Goal: Task Accomplishment & Management: Complete application form

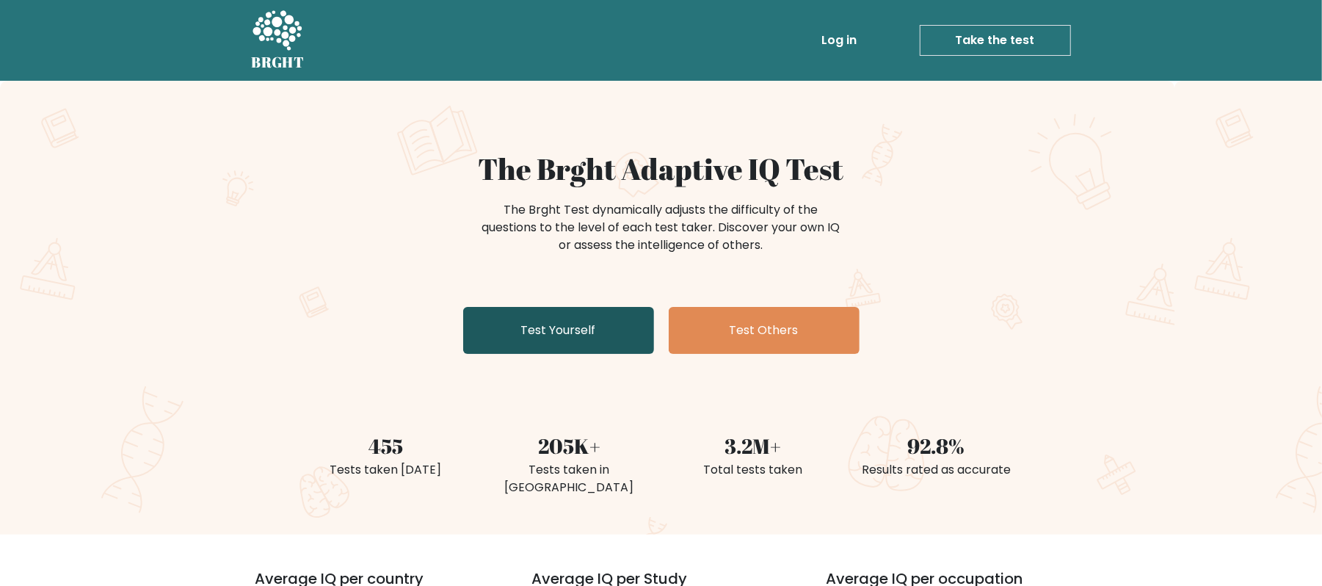
click at [567, 339] on link "Test Yourself" at bounding box center [558, 330] width 191 height 47
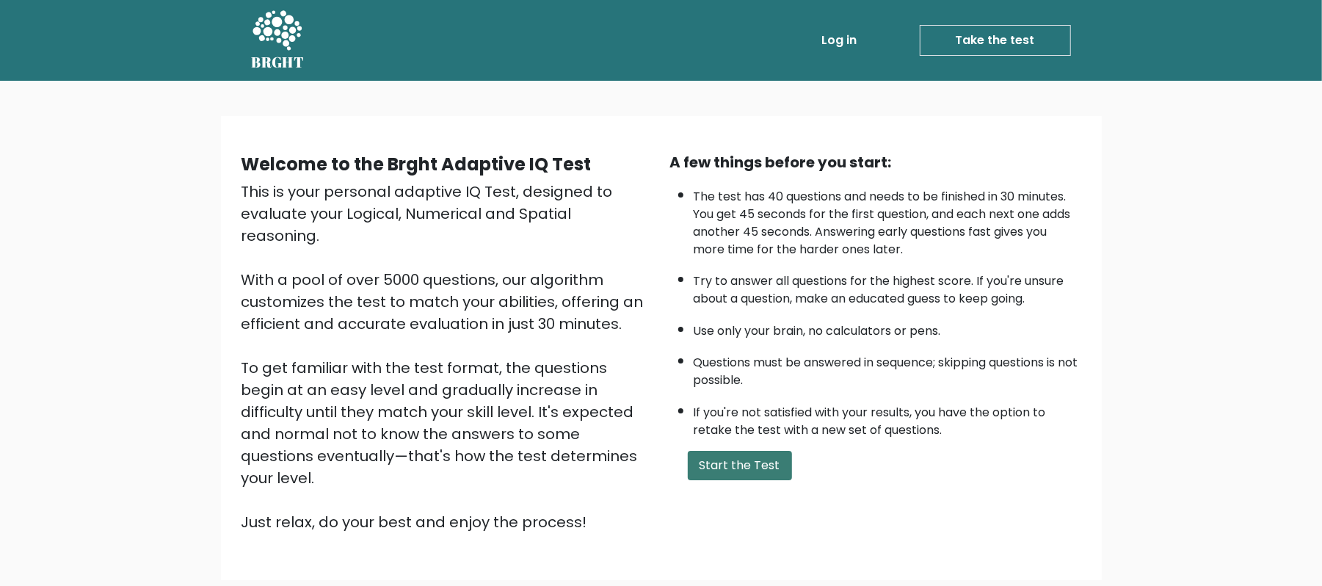
click at [737, 467] on button "Start the Test" at bounding box center [740, 465] width 104 height 29
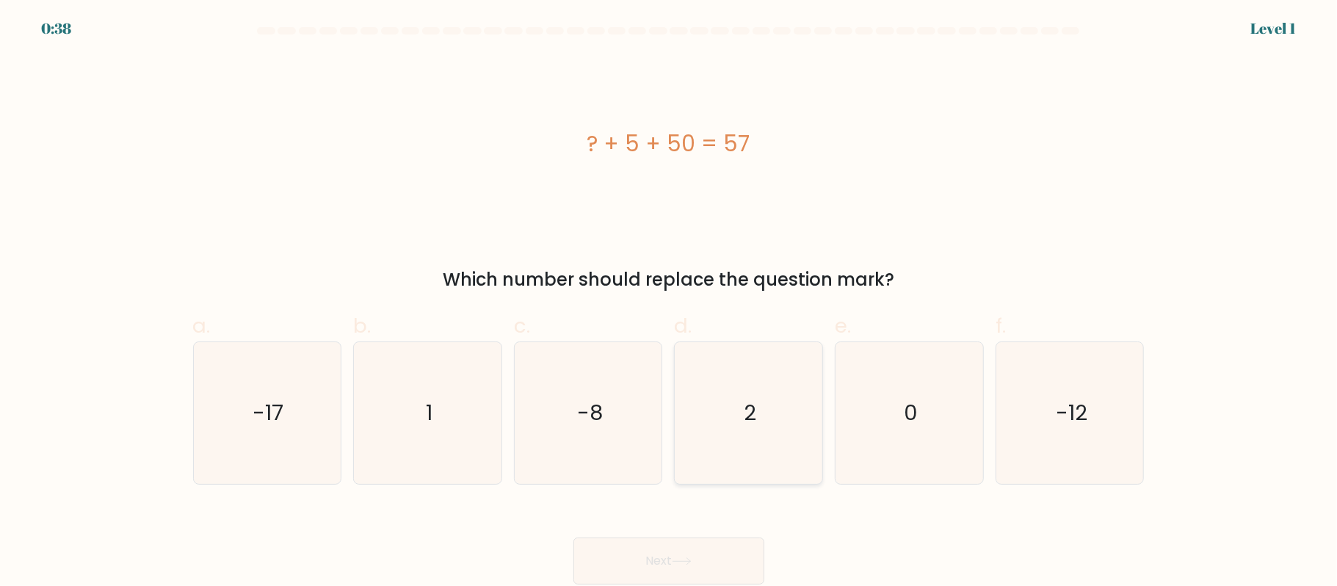
click at [734, 398] on icon "2" at bounding box center [749, 413] width 142 height 142
click at [670, 302] on input "d. 2" at bounding box center [669, 298] width 1 height 10
radio input "true"
click at [662, 565] on button "Next" at bounding box center [668, 560] width 191 height 47
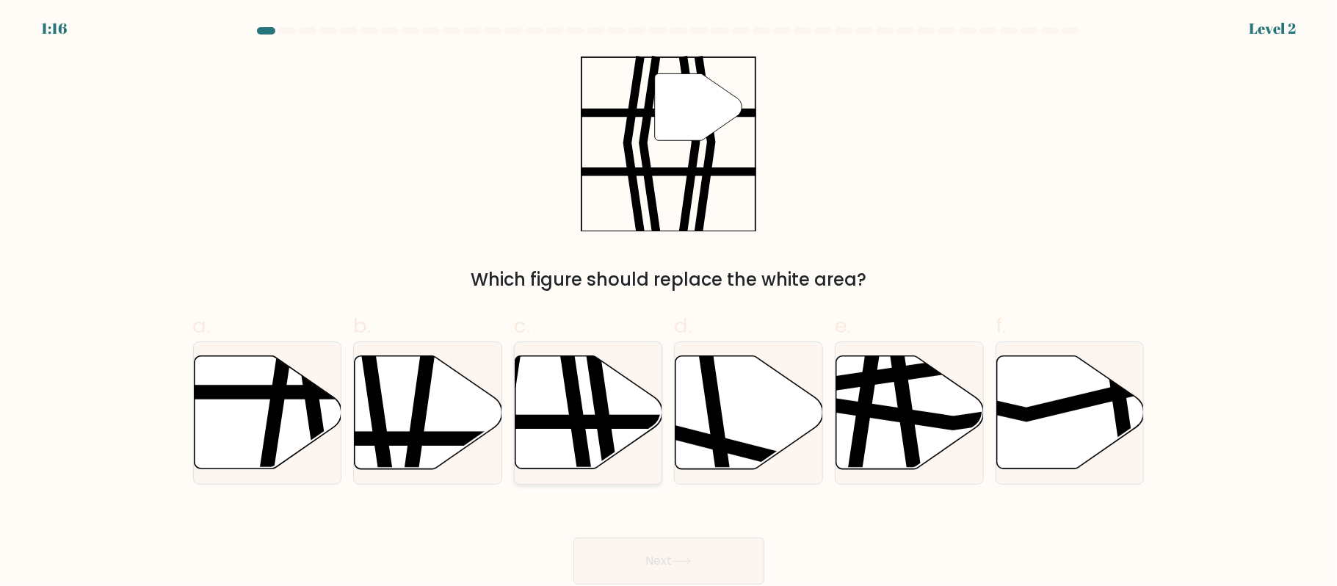
click at [570, 412] on icon at bounding box center [573, 475] width 21 height 297
click at [669, 302] on input "c." at bounding box center [669, 298] width 1 height 10
radio input "true"
click at [641, 548] on button "Next" at bounding box center [668, 560] width 191 height 47
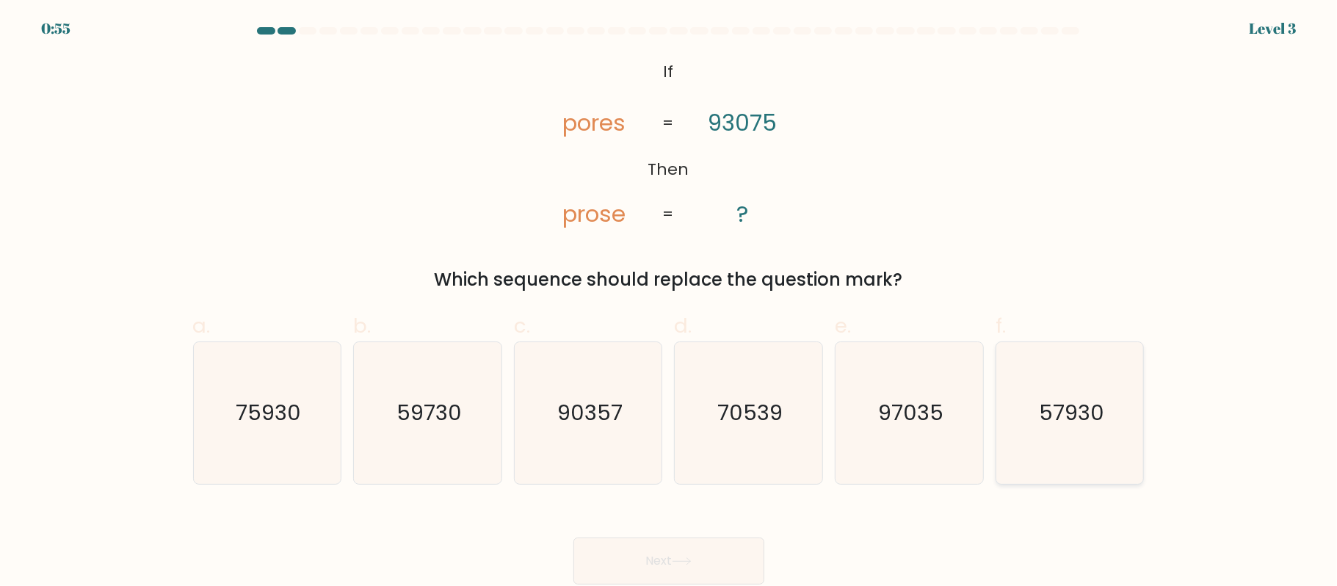
click at [1073, 439] on icon "57930" at bounding box center [1070, 413] width 142 height 142
click at [670, 302] on input "f. 57930" at bounding box center [669, 298] width 1 height 10
radio input "true"
click at [685, 547] on button "Next" at bounding box center [668, 560] width 191 height 47
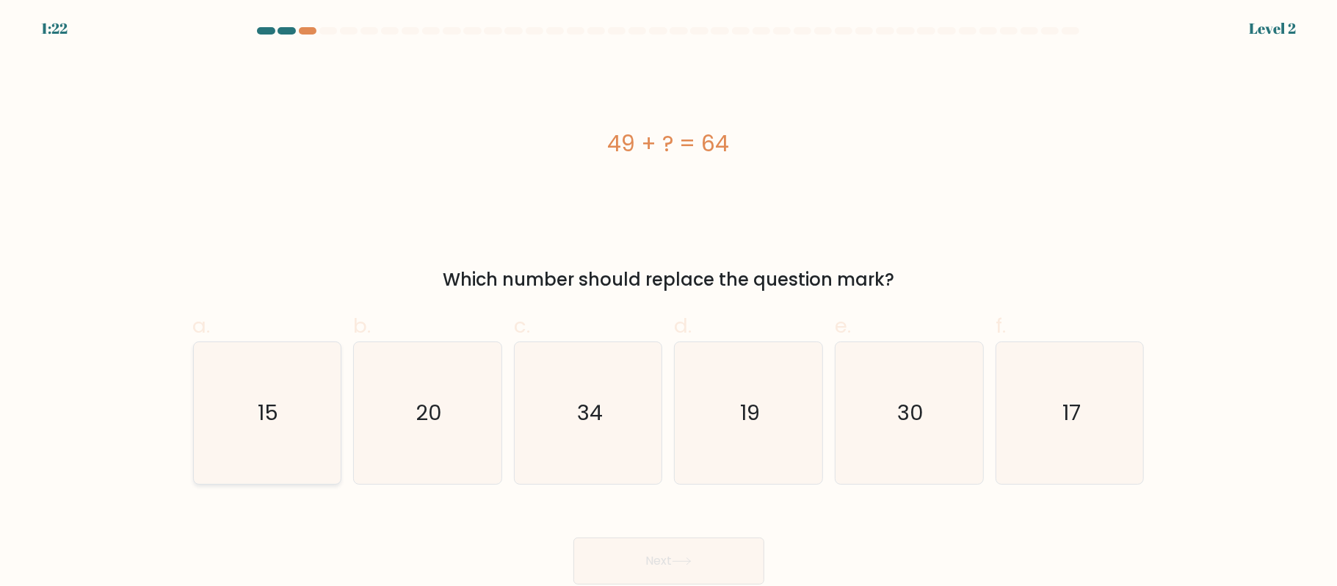
click at [275, 404] on text "15" at bounding box center [268, 412] width 21 height 29
click at [669, 302] on input "a. 15" at bounding box center [669, 298] width 1 height 10
radio input "true"
click at [623, 538] on button "Next" at bounding box center [668, 560] width 191 height 47
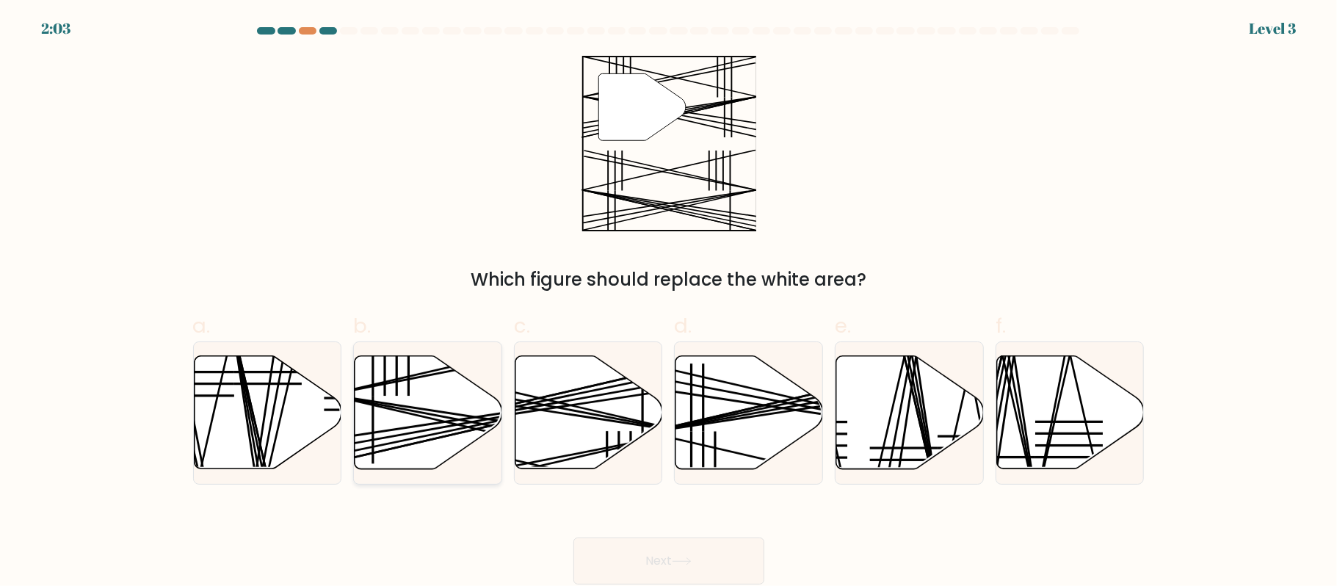
click at [392, 416] on icon at bounding box center [429, 412] width 148 height 113
click at [669, 302] on input "b." at bounding box center [669, 298] width 1 height 10
radio input "true"
click at [655, 562] on button "Next" at bounding box center [668, 560] width 191 height 47
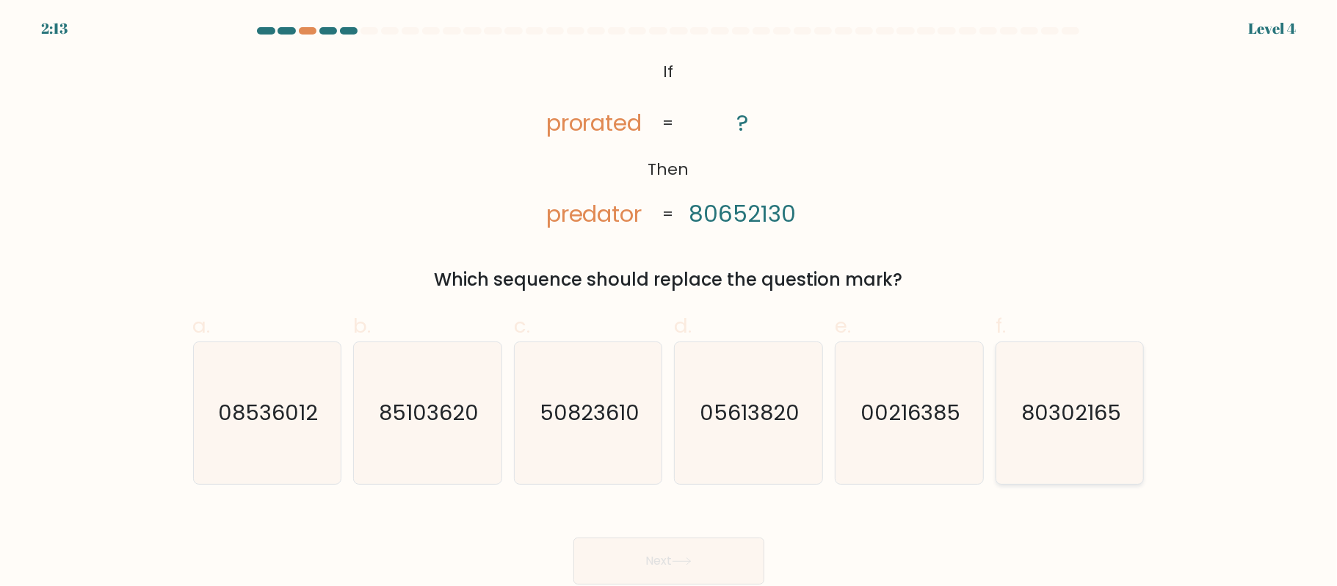
click at [1064, 432] on icon "80302165" at bounding box center [1070, 413] width 142 height 142
click at [670, 302] on input "f. 80302165" at bounding box center [669, 298] width 1 height 10
radio input "true"
click at [693, 553] on button "Next" at bounding box center [668, 560] width 191 height 47
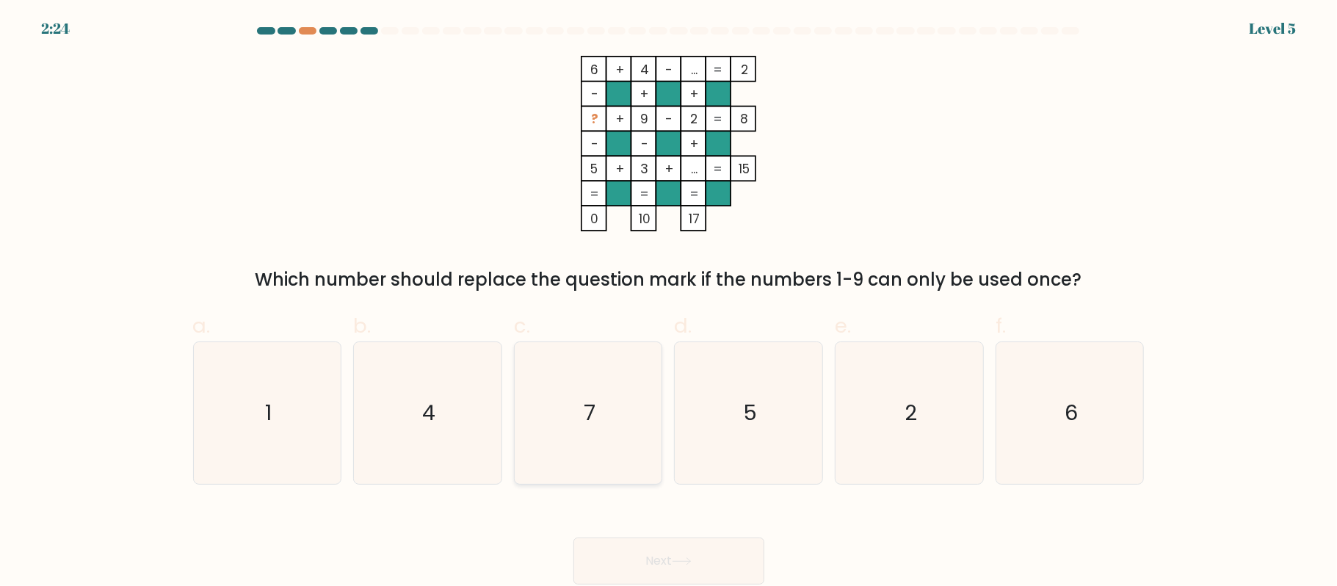
click at [573, 454] on icon "7" at bounding box center [589, 413] width 142 height 142
click at [669, 302] on input "c. 7" at bounding box center [669, 298] width 1 height 10
radio input "true"
click at [668, 559] on button "Next" at bounding box center [668, 560] width 191 height 47
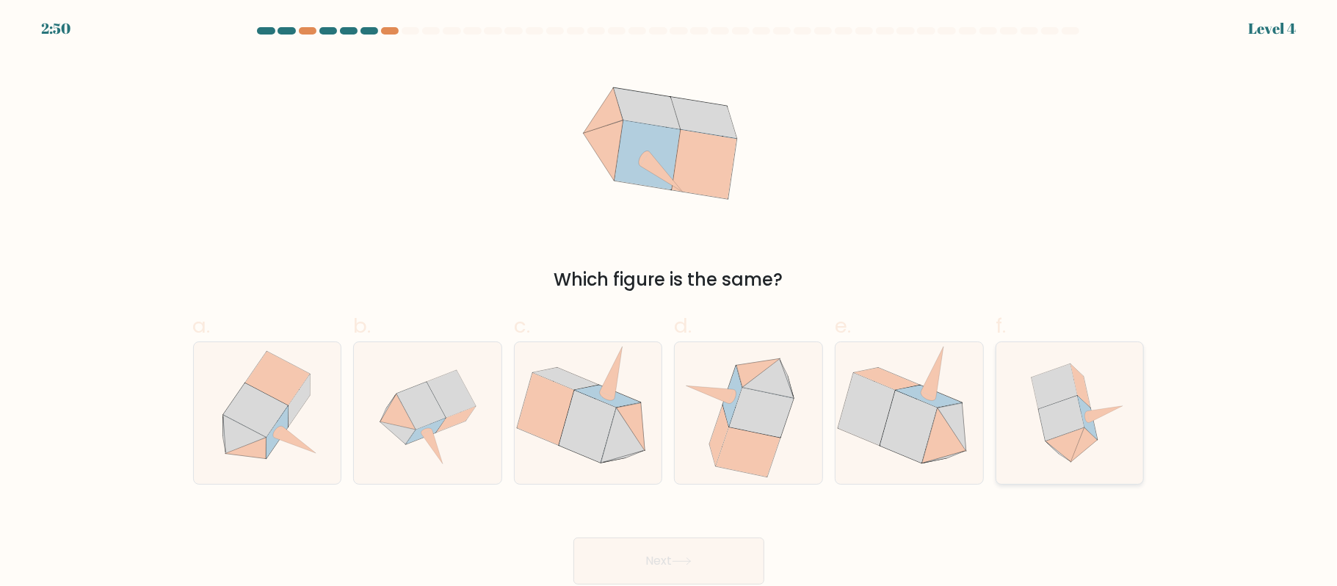
click at [1075, 429] on icon at bounding box center [1062, 418] width 46 height 45
click at [670, 302] on input "f." at bounding box center [669, 298] width 1 height 10
radio input "true"
click at [641, 543] on button "Next" at bounding box center [668, 560] width 191 height 47
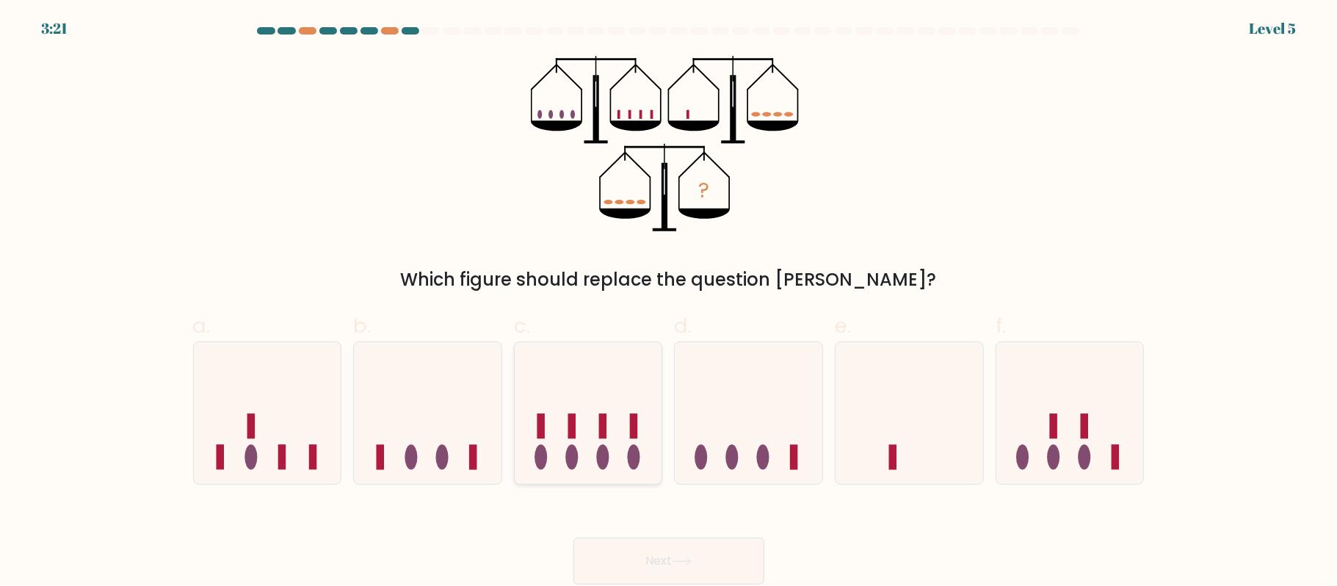
click at [598, 456] on ellipse at bounding box center [603, 457] width 12 height 25
click at [669, 302] on input "c." at bounding box center [669, 298] width 1 height 10
radio input "true"
click at [667, 554] on button "Next" at bounding box center [668, 560] width 191 height 47
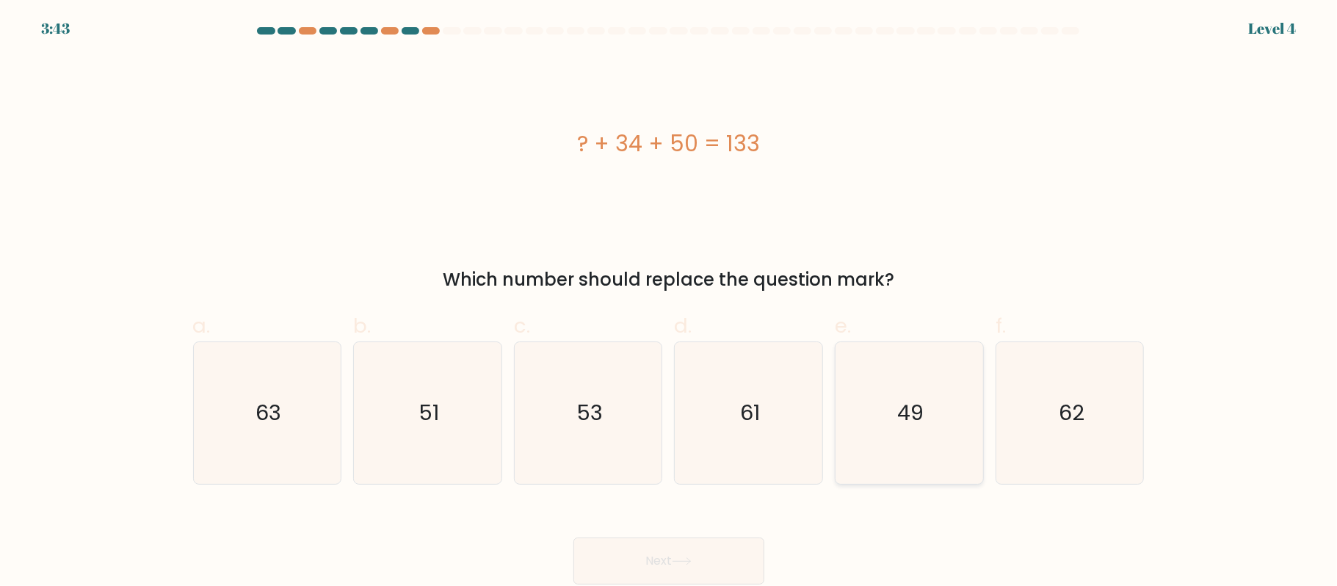
click at [915, 430] on icon "49" at bounding box center [909, 413] width 142 height 142
click at [670, 302] on input "e. 49" at bounding box center [669, 298] width 1 height 10
radio input "true"
click at [665, 568] on button "Next" at bounding box center [668, 560] width 191 height 47
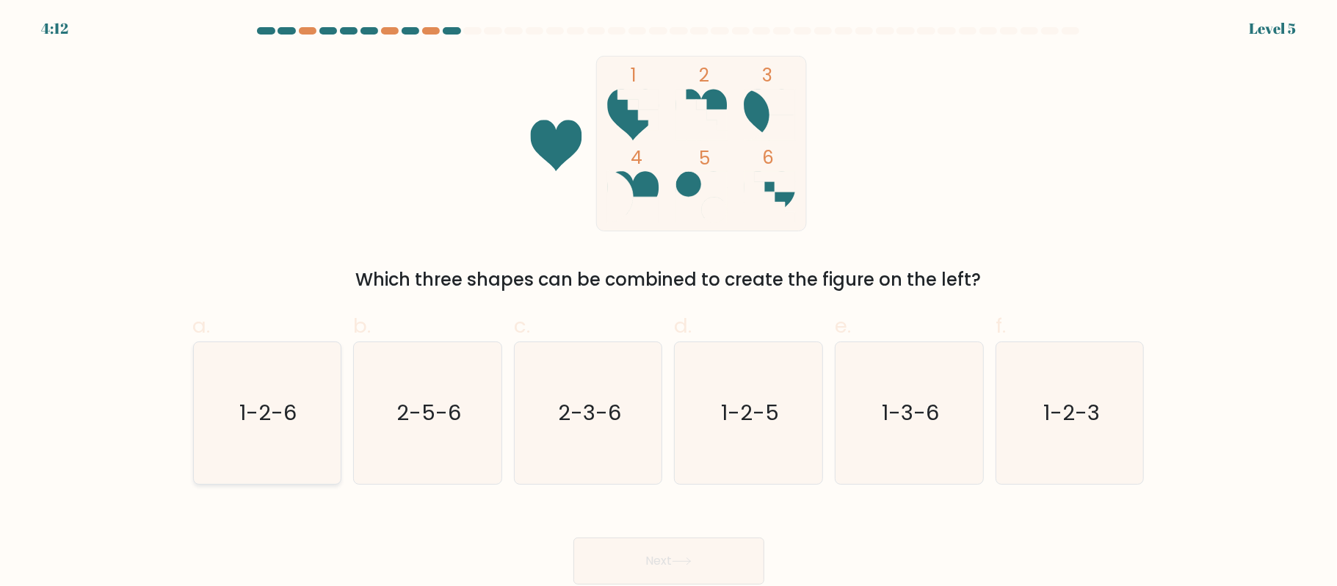
drag, startPoint x: 283, startPoint y: 479, endPoint x: 274, endPoint y: 477, distance: 10.0
click at [277, 477] on icon "1-2-6" at bounding box center [267, 413] width 142 height 142
click at [637, 561] on button "Next" at bounding box center [668, 560] width 191 height 47
drag, startPoint x: 294, startPoint y: 518, endPoint x: 283, endPoint y: 506, distance: 17.1
click at [294, 517] on div "Next" at bounding box center [668, 543] width 969 height 82
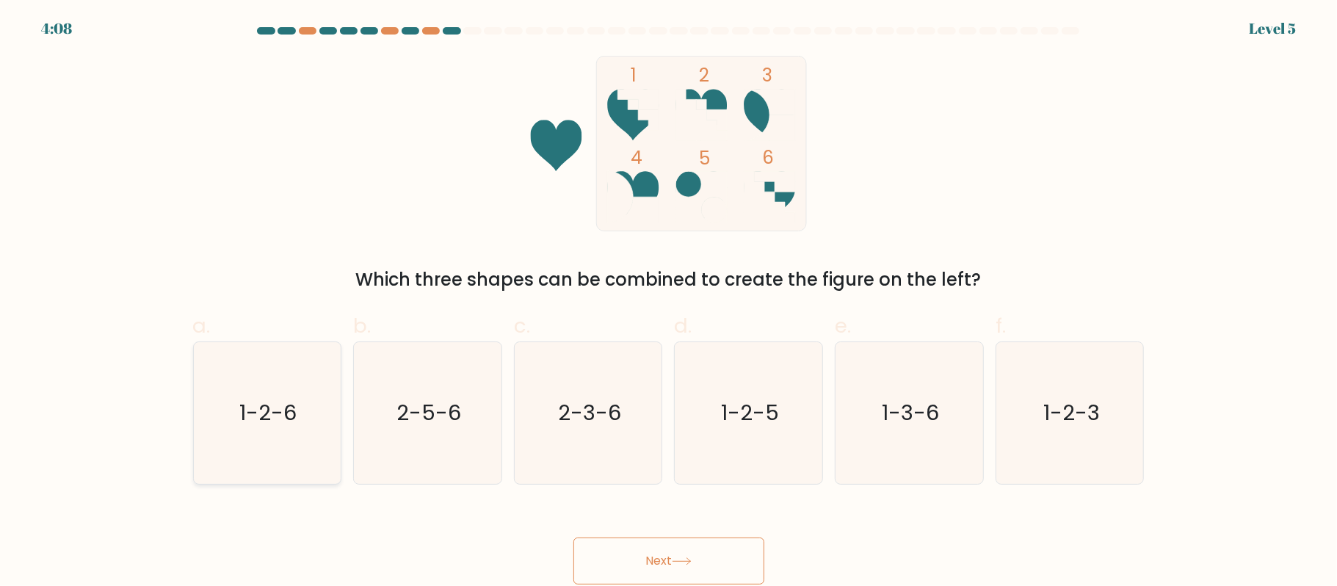
click at [277, 417] on text "1-2-6" at bounding box center [268, 412] width 57 height 29
click at [669, 302] on input "a. 1-2-6" at bounding box center [669, 298] width 1 height 10
radio input "true"
click at [702, 556] on button "Next" at bounding box center [668, 560] width 191 height 47
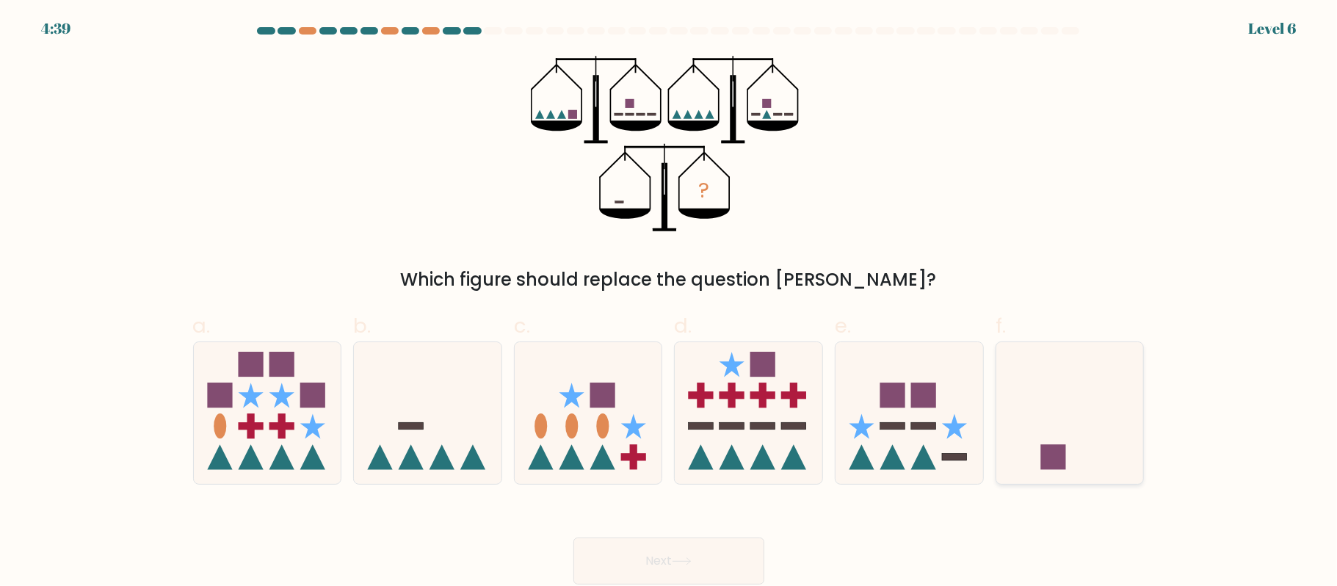
click at [1102, 421] on icon at bounding box center [1070, 413] width 148 height 122
click at [670, 302] on input "f." at bounding box center [669, 298] width 1 height 10
radio input "true"
click at [698, 558] on button "Next" at bounding box center [668, 560] width 191 height 47
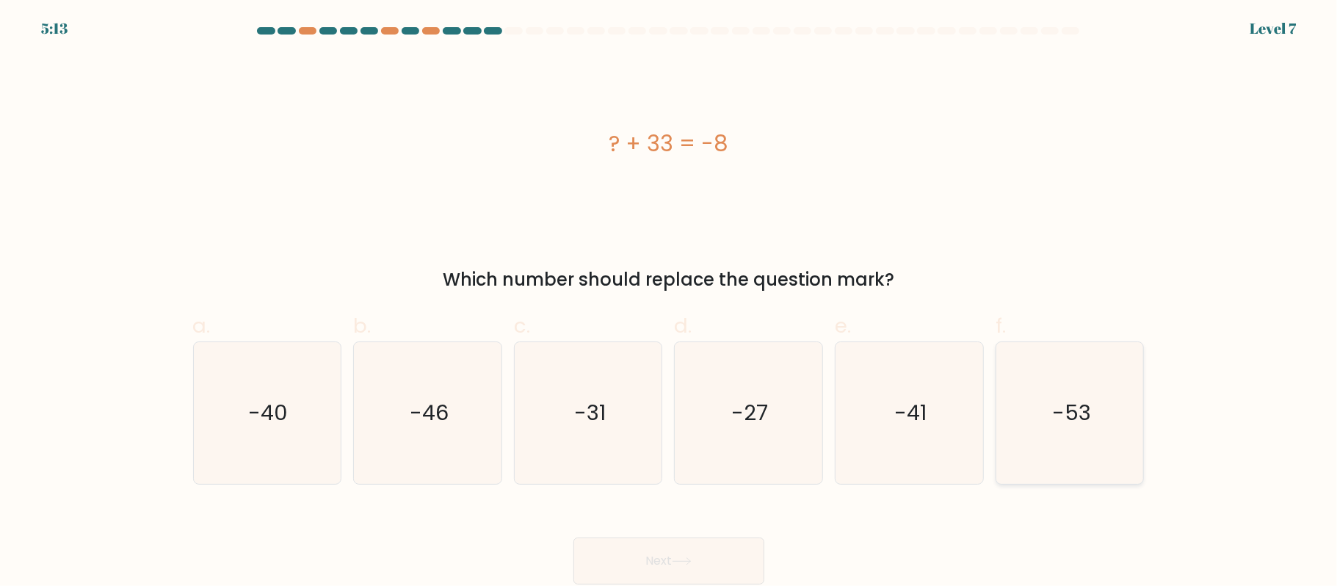
click at [1055, 423] on text "-53" at bounding box center [1071, 412] width 39 height 29
click at [670, 302] on input "f. -53" at bounding box center [669, 298] width 1 height 10
radio input "true"
click at [679, 551] on button "Next" at bounding box center [668, 560] width 191 height 47
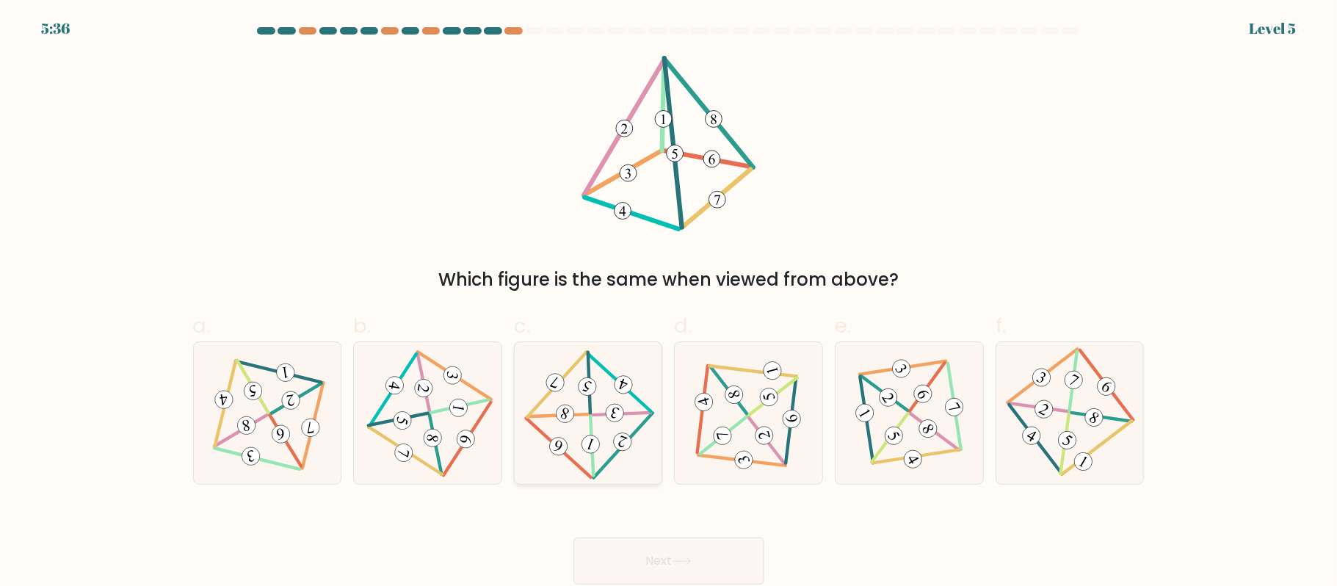
click at [596, 429] on icon at bounding box center [589, 412] width 114 height 113
click at [669, 302] on input "c." at bounding box center [669, 298] width 1 height 10
radio input "true"
click at [656, 545] on button "Next" at bounding box center [668, 560] width 191 height 47
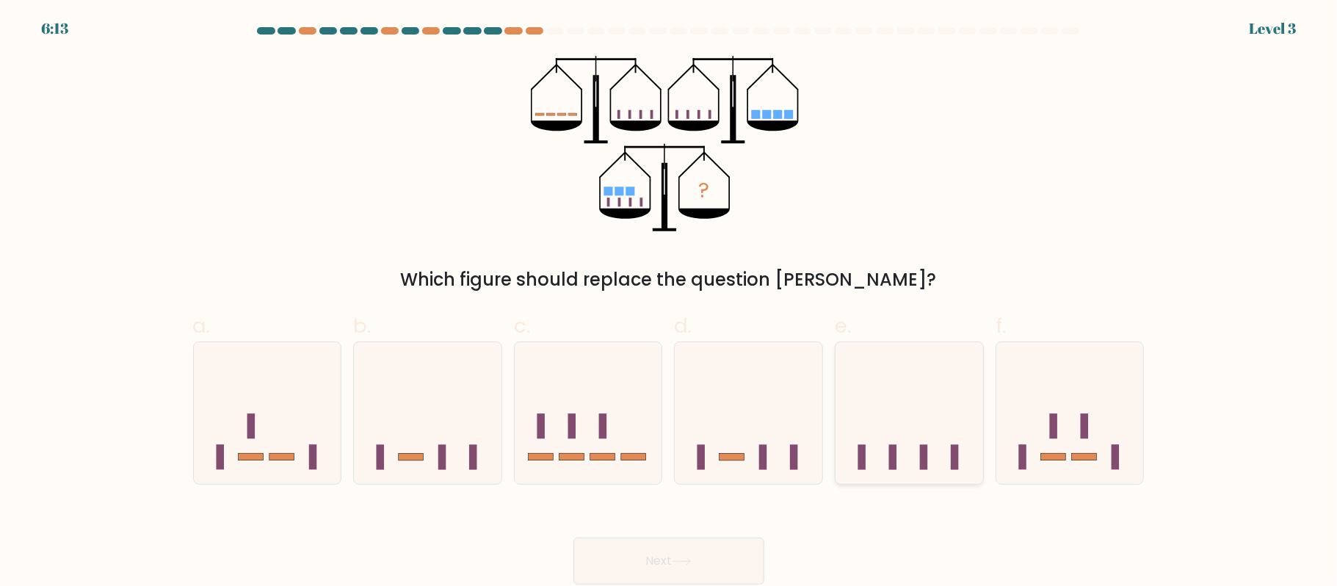
click at [911, 468] on div at bounding box center [909, 412] width 149 height 143
click at [670, 302] on input "e." at bounding box center [669, 298] width 1 height 10
radio input "true"
click at [685, 542] on button "Next" at bounding box center [668, 560] width 191 height 47
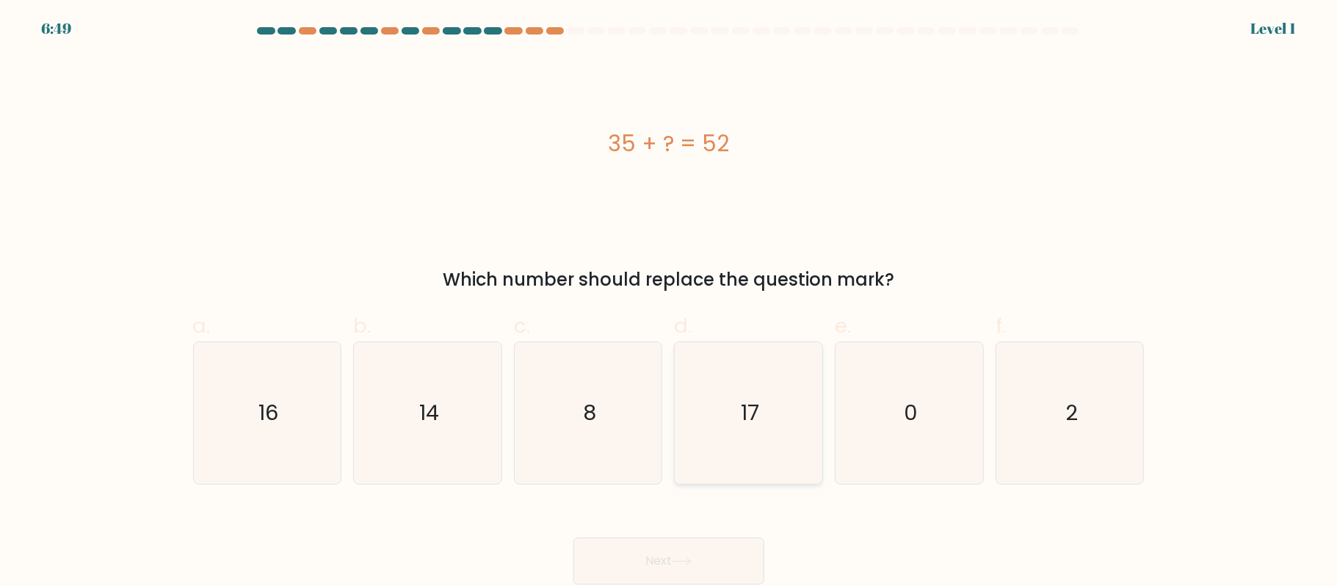
click at [767, 423] on icon "17" at bounding box center [749, 413] width 142 height 142
click at [670, 302] on input "d. 17" at bounding box center [669, 298] width 1 height 10
radio input "true"
click at [698, 562] on button "Next" at bounding box center [668, 560] width 191 height 47
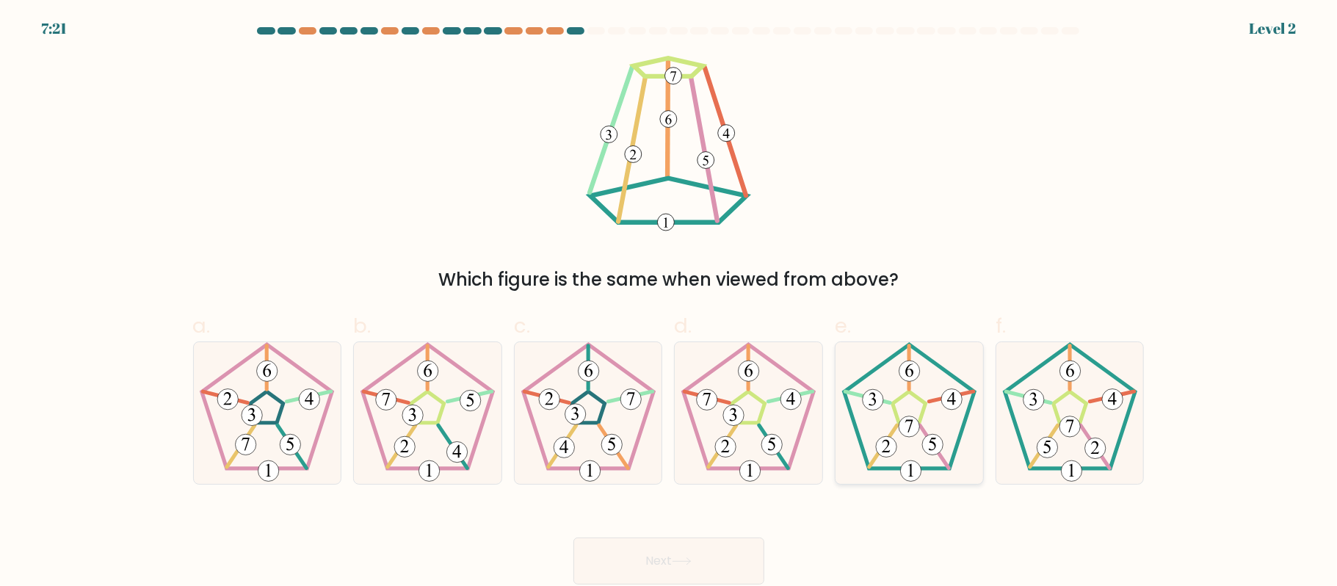
click at [899, 441] on icon at bounding box center [909, 413] width 142 height 142
click at [670, 302] on input "e." at bounding box center [669, 298] width 1 height 10
radio input "true"
click at [662, 537] on button "Next" at bounding box center [668, 560] width 191 height 47
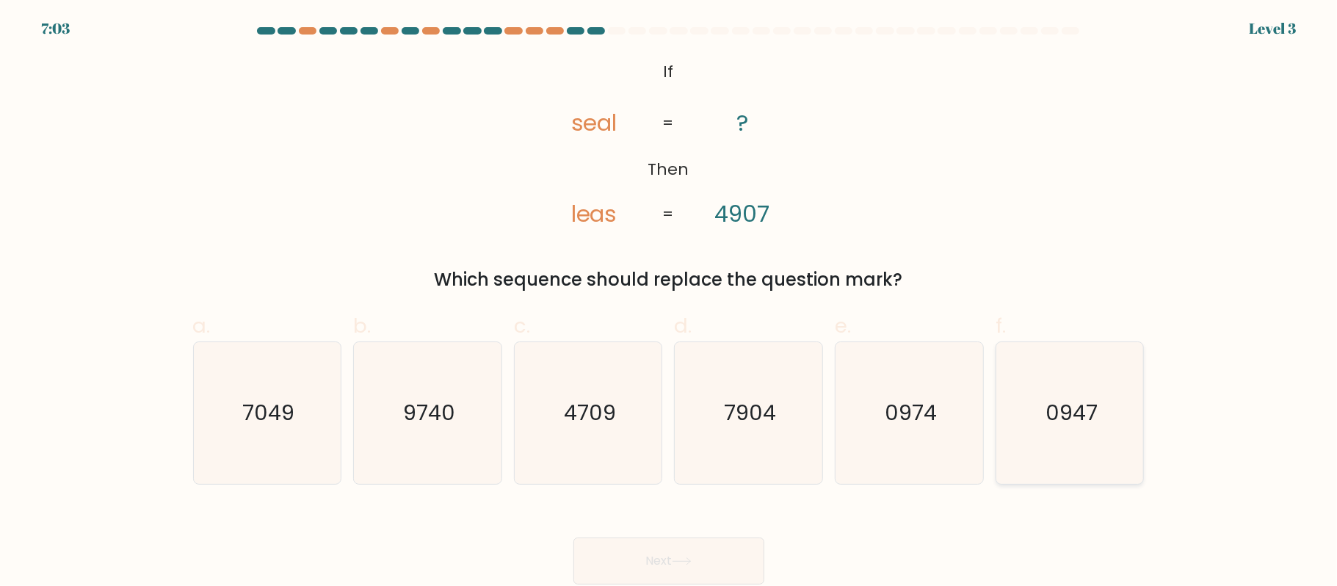
click at [1029, 418] on icon "0947" at bounding box center [1070, 413] width 142 height 142
click at [670, 302] on input "f. 0947" at bounding box center [669, 298] width 1 height 10
radio input "true"
click at [664, 561] on button "Next" at bounding box center [668, 560] width 191 height 47
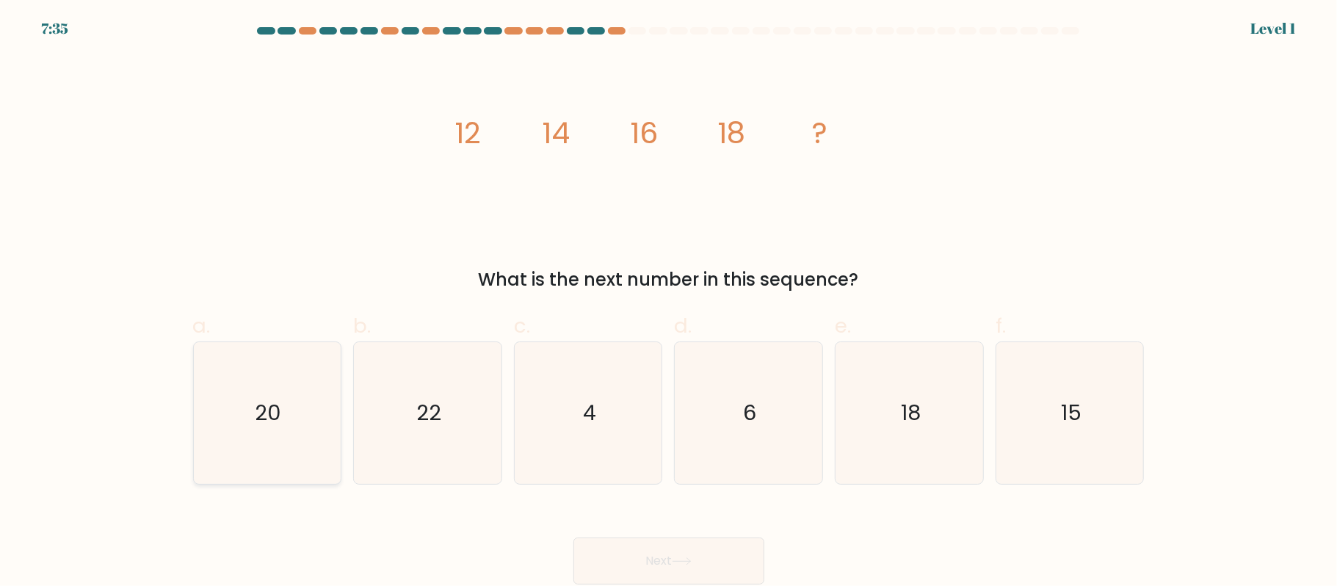
drag, startPoint x: 280, startPoint y: 419, endPoint x: 288, endPoint y: 411, distance: 10.9
click at [280, 414] on text "20" at bounding box center [269, 412] width 26 height 29
click at [669, 302] on input "a. 20" at bounding box center [669, 298] width 1 height 10
radio input "true"
click at [667, 565] on button "Next" at bounding box center [668, 560] width 191 height 47
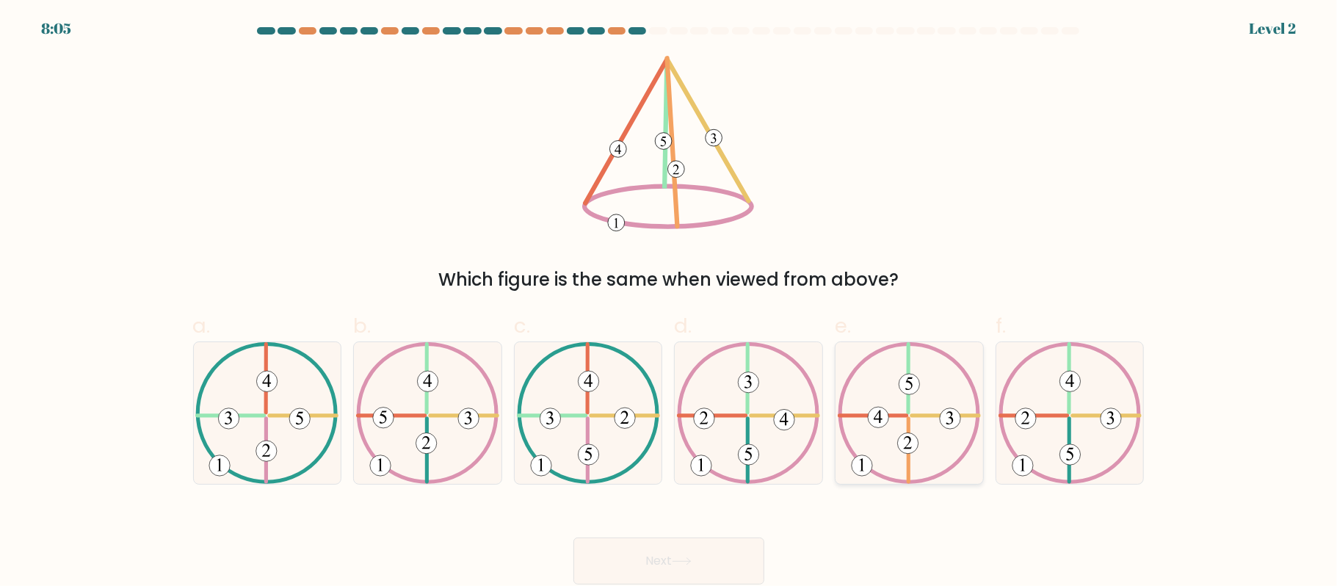
click at [915, 391] on 732 at bounding box center [909, 384] width 21 height 21
click at [670, 302] on input "e." at bounding box center [669, 298] width 1 height 10
radio input "true"
click at [699, 568] on button "Next" at bounding box center [668, 560] width 191 height 47
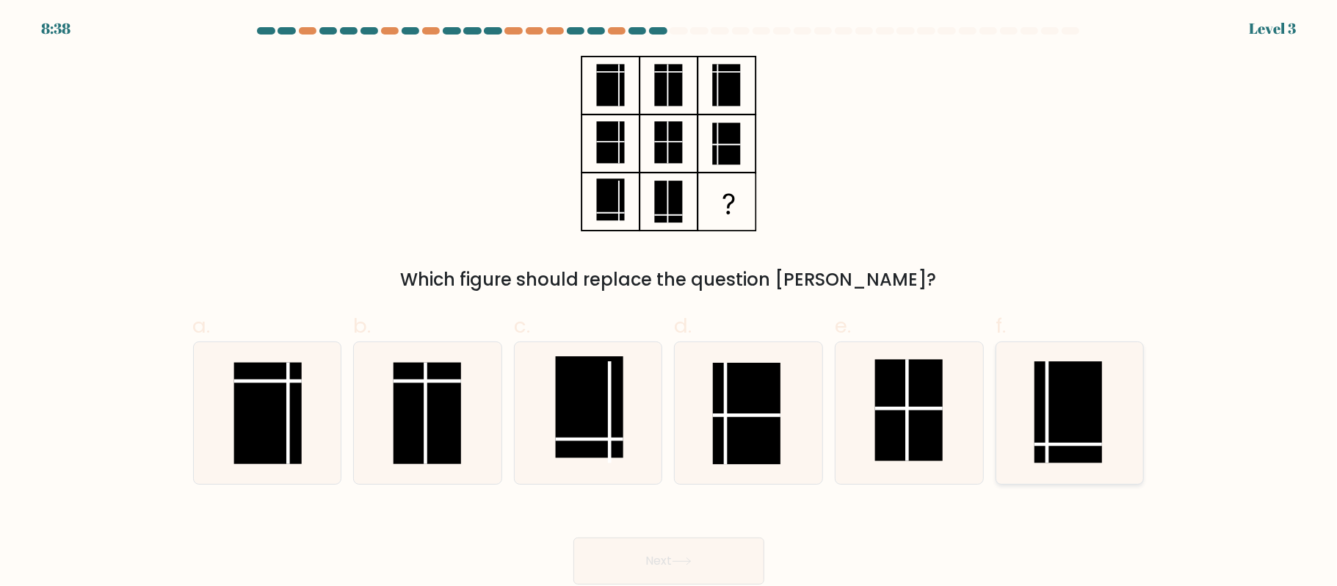
click at [1068, 427] on rect at bounding box center [1069, 411] width 68 height 101
click at [670, 302] on input "f." at bounding box center [669, 298] width 1 height 10
radio input "true"
click at [675, 549] on button "Next" at bounding box center [668, 560] width 191 height 47
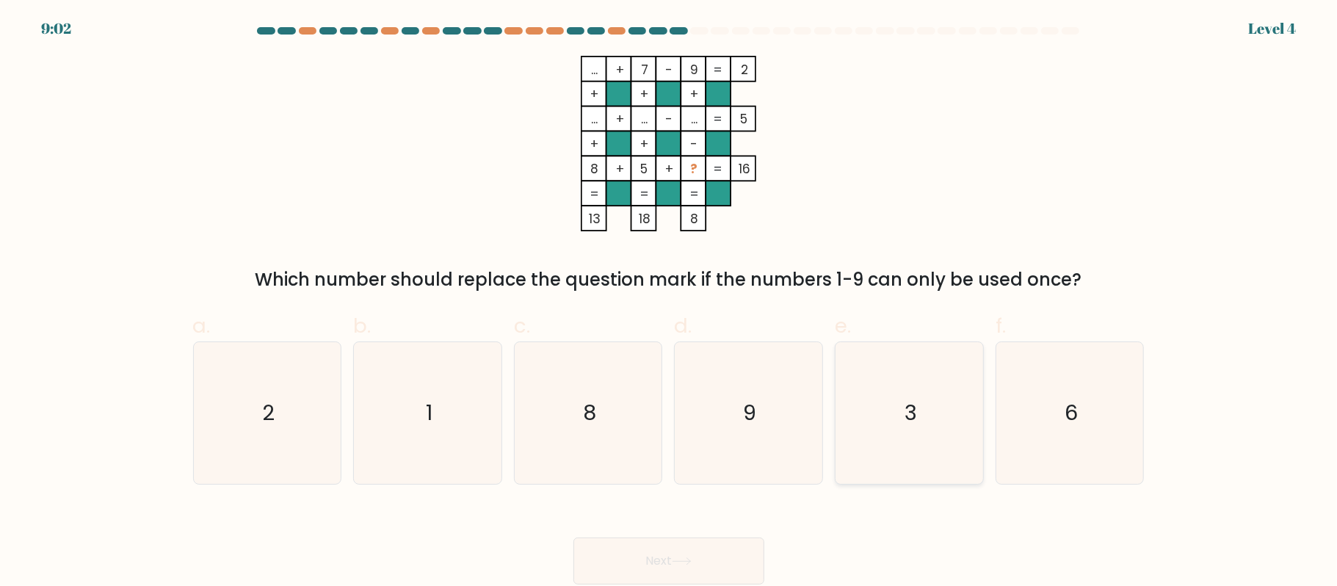
click at [924, 445] on icon "3" at bounding box center [909, 413] width 142 height 142
click at [670, 302] on input "e. 3" at bounding box center [669, 298] width 1 height 10
radio input "true"
click at [705, 556] on button "Next" at bounding box center [668, 560] width 191 height 47
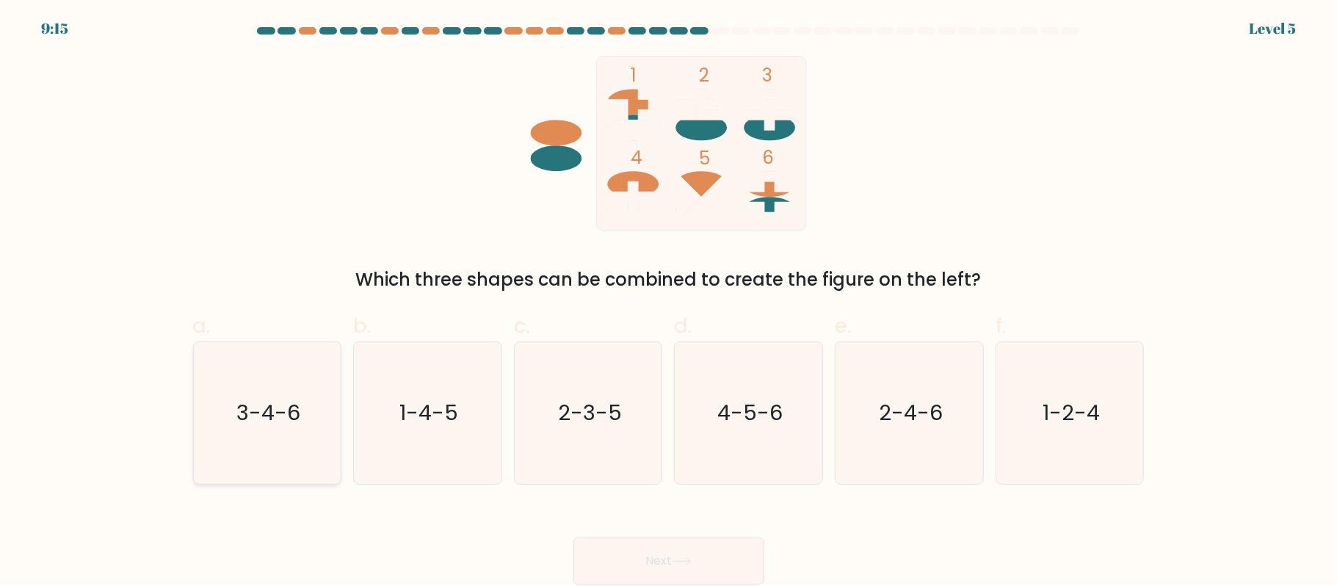
click at [273, 430] on icon "3-4-6" at bounding box center [267, 413] width 142 height 142
click at [669, 302] on input "a. 3-4-6" at bounding box center [669, 298] width 1 height 10
radio input "true"
click at [667, 562] on button "Next" at bounding box center [668, 560] width 191 height 47
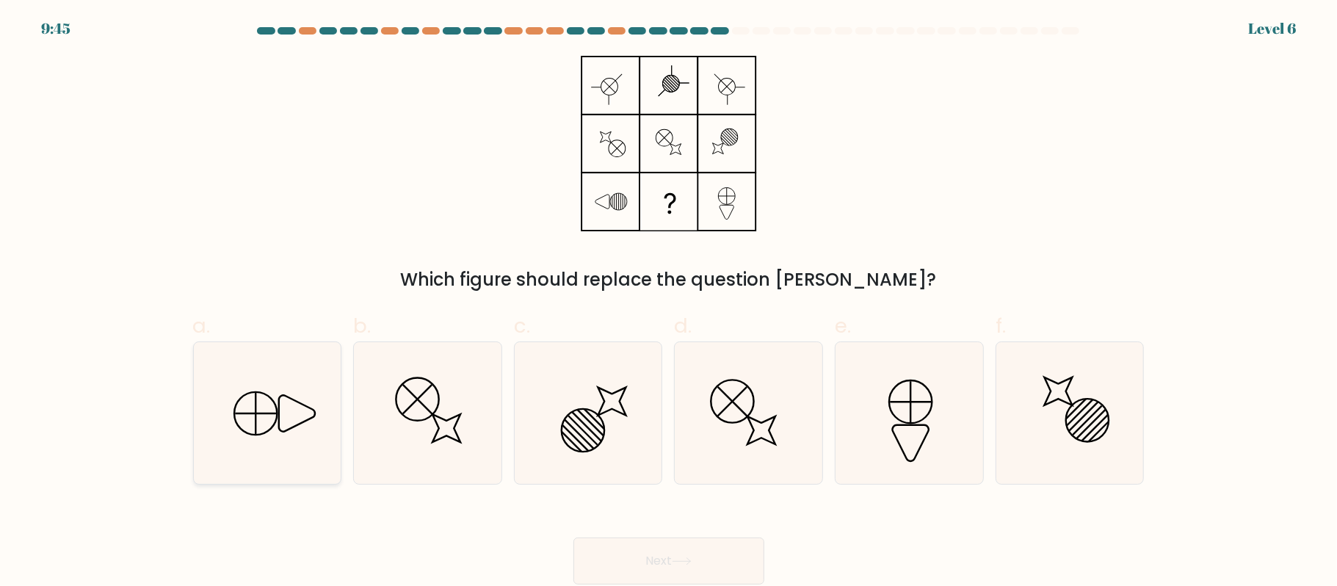
click at [295, 436] on icon at bounding box center [267, 413] width 142 height 142
click at [669, 302] on input "a." at bounding box center [669, 298] width 1 height 10
radio input "true"
click at [645, 570] on button "Next" at bounding box center [668, 560] width 191 height 47
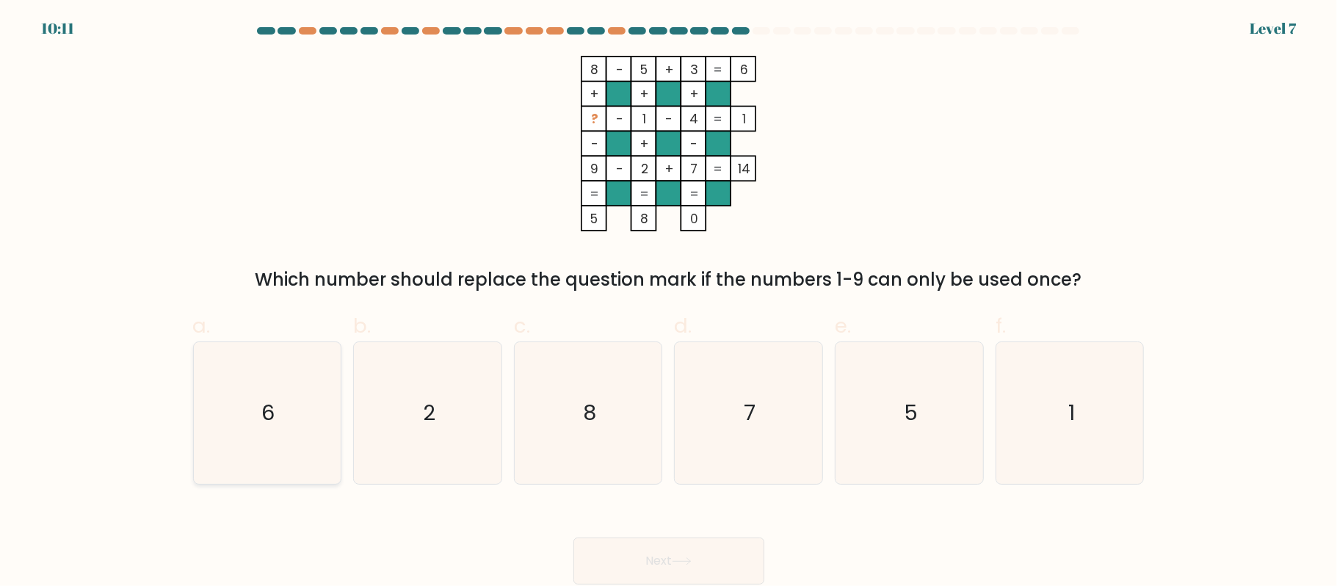
click at [265, 461] on icon "6" at bounding box center [267, 413] width 142 height 142
click at [669, 302] on input "a. 6" at bounding box center [669, 298] width 1 height 10
radio input "true"
click at [673, 557] on button "Next" at bounding box center [668, 560] width 191 height 47
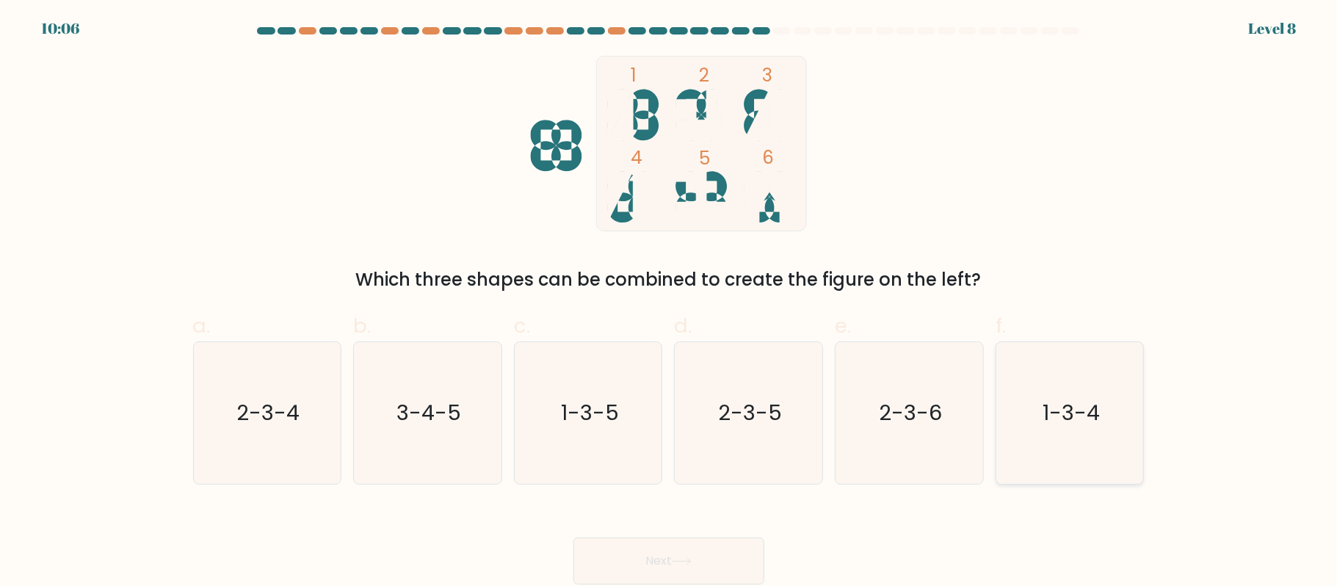
click at [1070, 418] on text "1-3-4" at bounding box center [1071, 412] width 57 height 29
click at [670, 302] on input "f. 1-3-4" at bounding box center [669, 298] width 1 height 10
radio input "true"
click at [651, 542] on button "Next" at bounding box center [668, 560] width 191 height 47
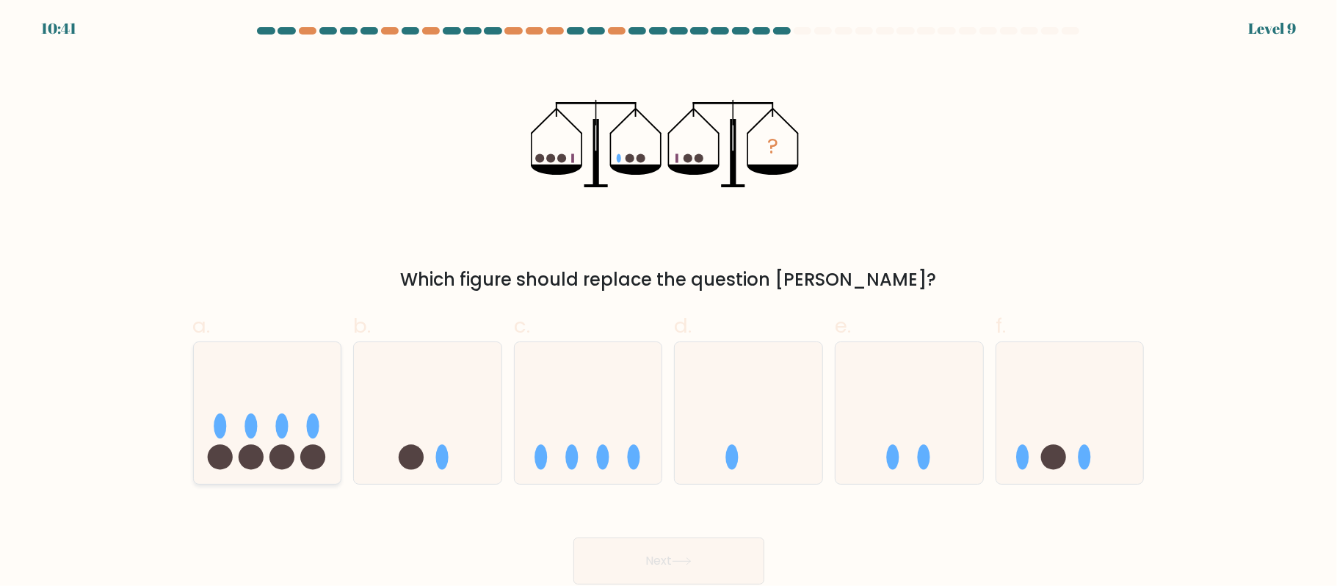
click at [251, 418] on ellipse at bounding box center [250, 426] width 12 height 25
click at [669, 302] on input "a." at bounding box center [669, 298] width 1 height 10
radio input "true"
click at [675, 538] on button "Next" at bounding box center [668, 560] width 191 height 47
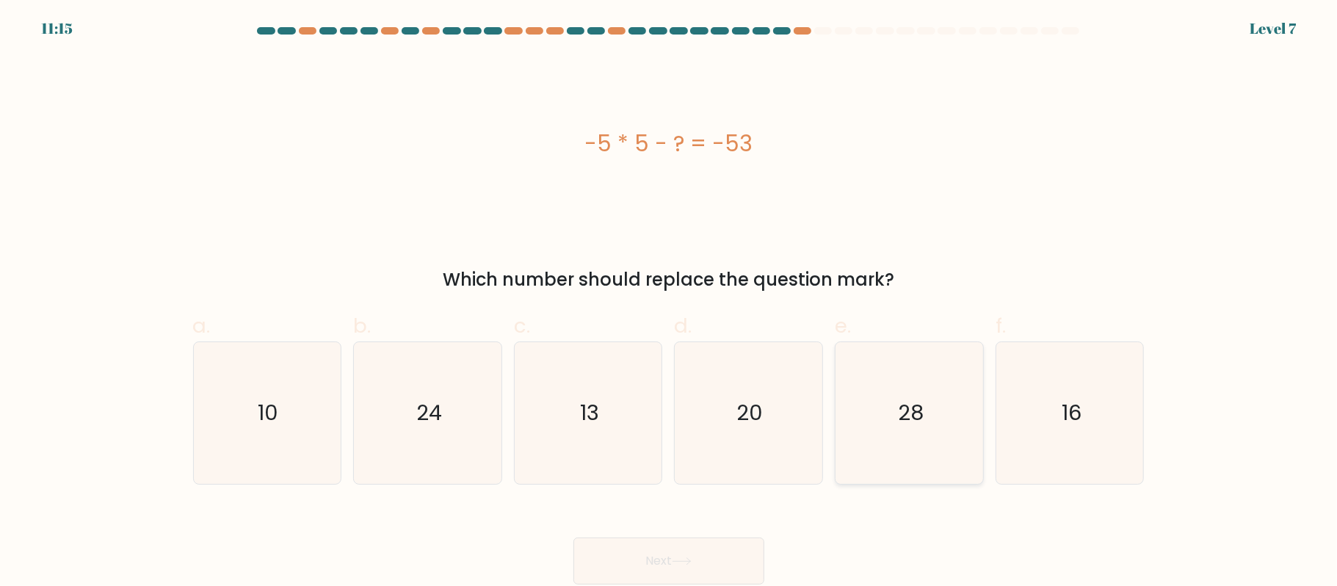
click at [907, 436] on icon "28" at bounding box center [909, 413] width 142 height 142
click at [670, 302] on input "e. 28" at bounding box center [669, 298] width 1 height 10
radio input "true"
click at [699, 540] on button "Next" at bounding box center [668, 560] width 191 height 47
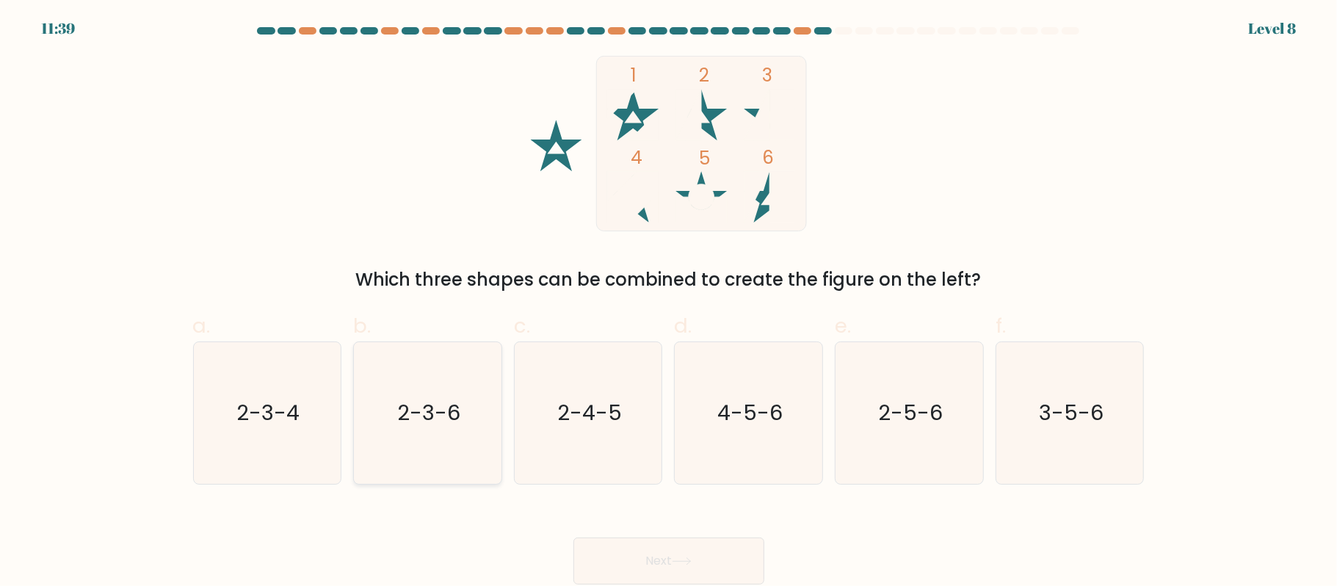
click at [432, 398] on text "2-3-6" at bounding box center [428, 412] width 63 height 29
click at [669, 302] on input "b. 2-3-6" at bounding box center [669, 298] width 1 height 10
radio input "true"
click at [642, 549] on button "Next" at bounding box center [668, 560] width 191 height 47
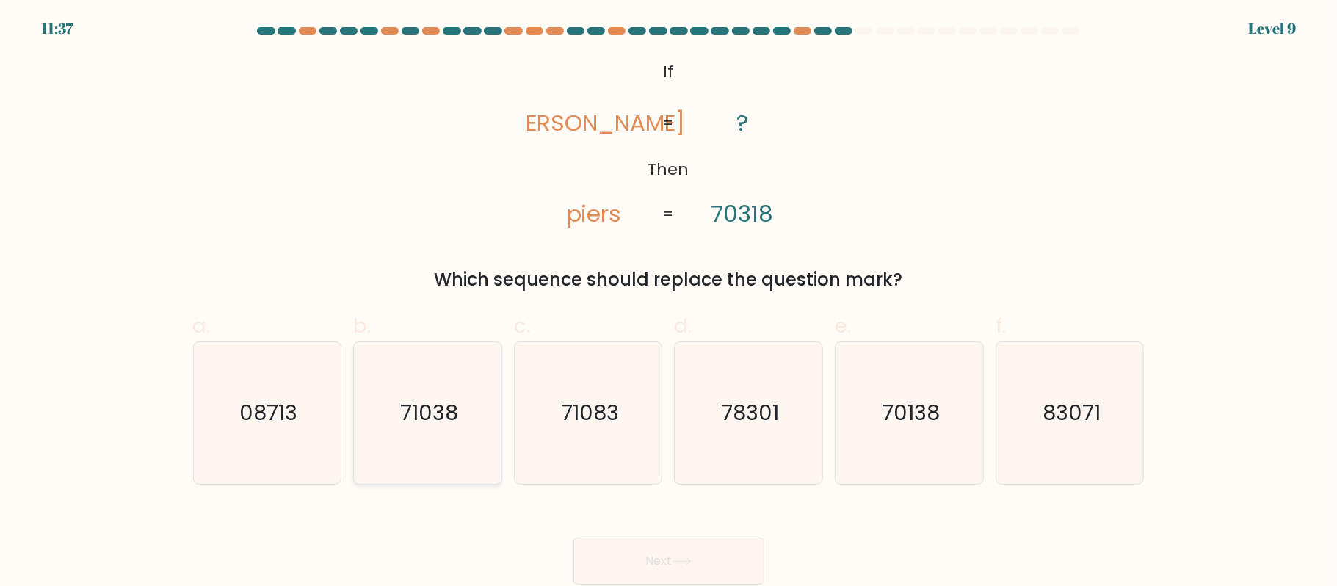
click at [435, 442] on icon "71038" at bounding box center [428, 413] width 142 height 142
click at [669, 302] on input "b. 71038" at bounding box center [669, 298] width 1 height 10
radio input "true"
click at [686, 556] on button "Next" at bounding box center [668, 560] width 191 height 47
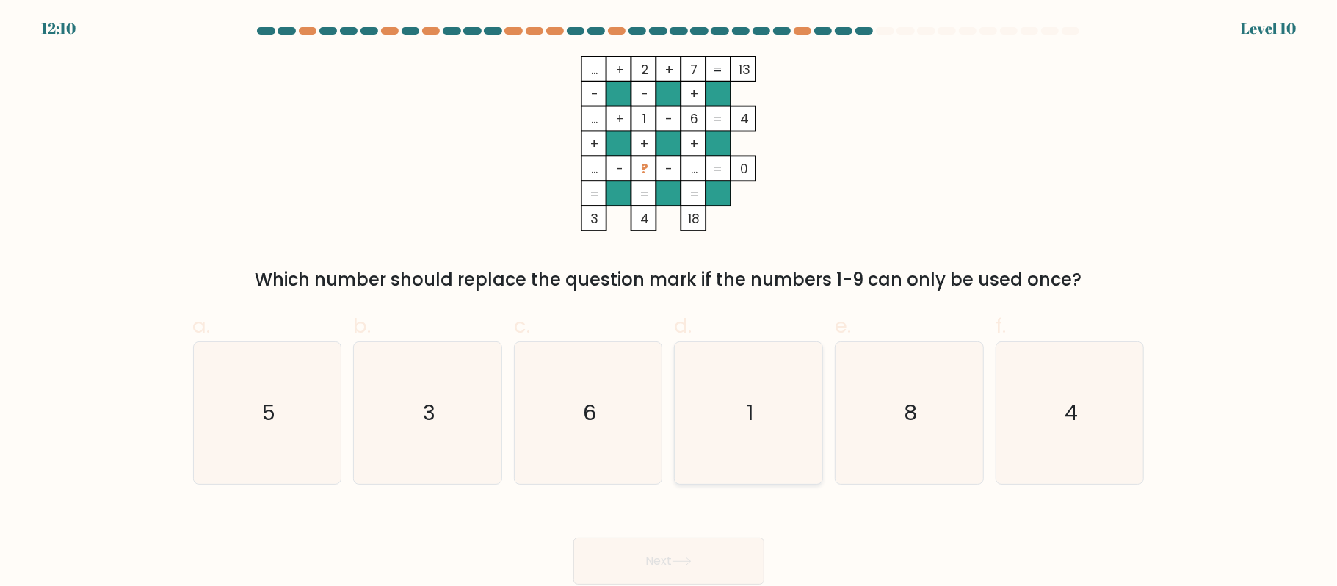
click at [738, 423] on icon "1" at bounding box center [749, 413] width 142 height 142
click at [670, 302] on input "d. 1" at bounding box center [669, 298] width 1 height 10
radio input "true"
click at [685, 549] on button "Next" at bounding box center [668, 560] width 191 height 47
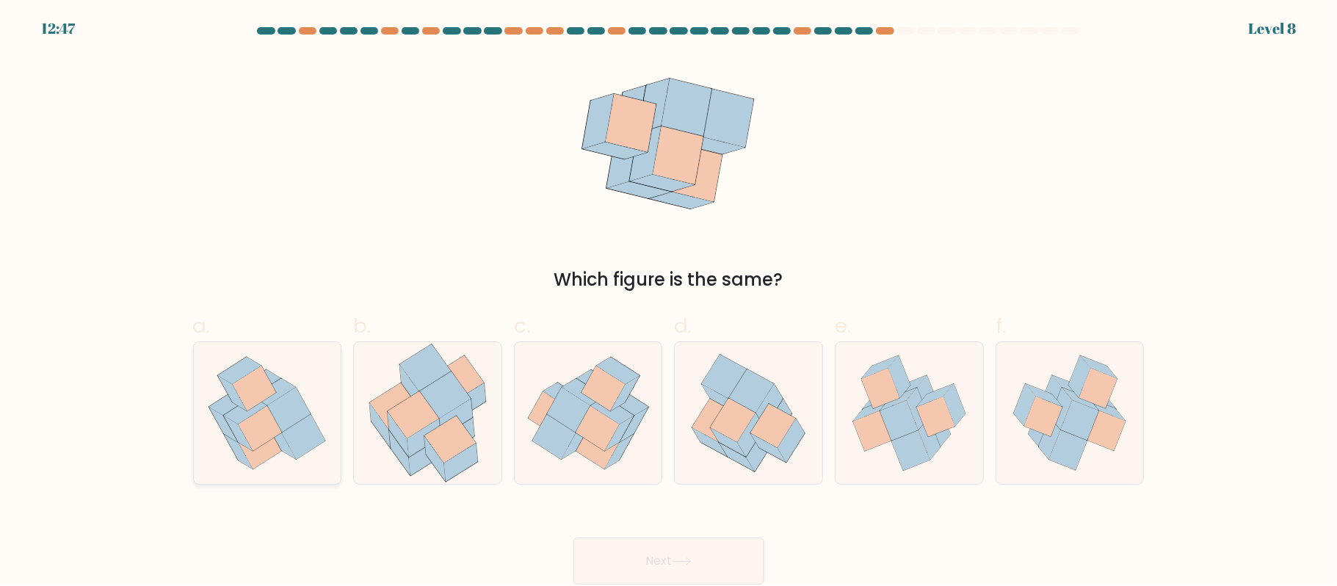
click at [232, 424] on icon at bounding box center [238, 433] width 29 height 35
click at [669, 302] on input "a." at bounding box center [669, 298] width 1 height 10
radio input "true"
click at [679, 562] on icon at bounding box center [682, 561] width 20 height 8
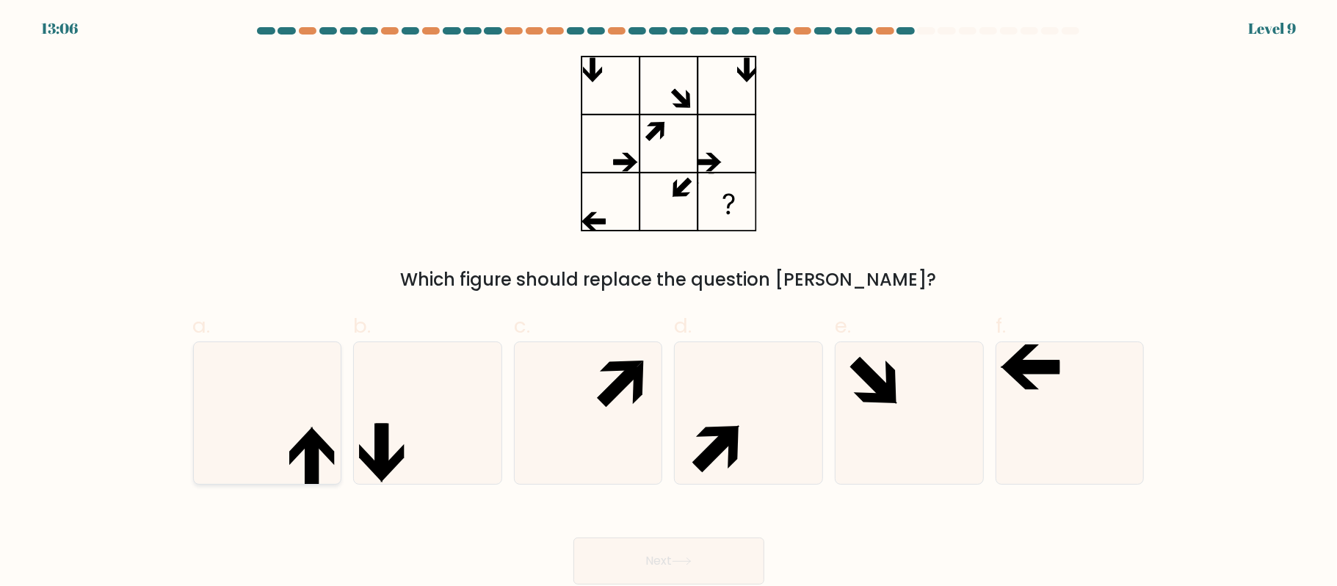
click at [282, 459] on icon at bounding box center [267, 413] width 142 height 142
click at [669, 302] on input "a." at bounding box center [669, 298] width 1 height 10
radio input "true"
click at [683, 552] on button "Next" at bounding box center [668, 560] width 191 height 47
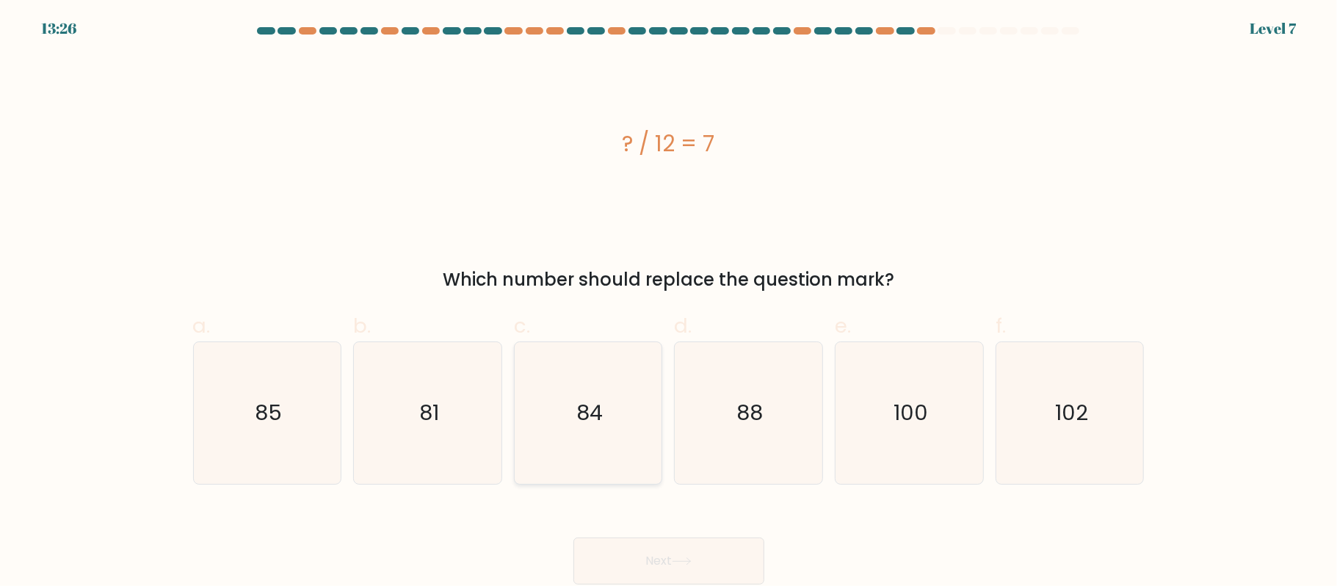
click at [590, 424] on text "84" at bounding box center [589, 412] width 26 height 29
click at [669, 302] on input "c. 84" at bounding box center [669, 298] width 1 height 10
radio input "true"
click at [708, 562] on button "Next" at bounding box center [668, 560] width 191 height 47
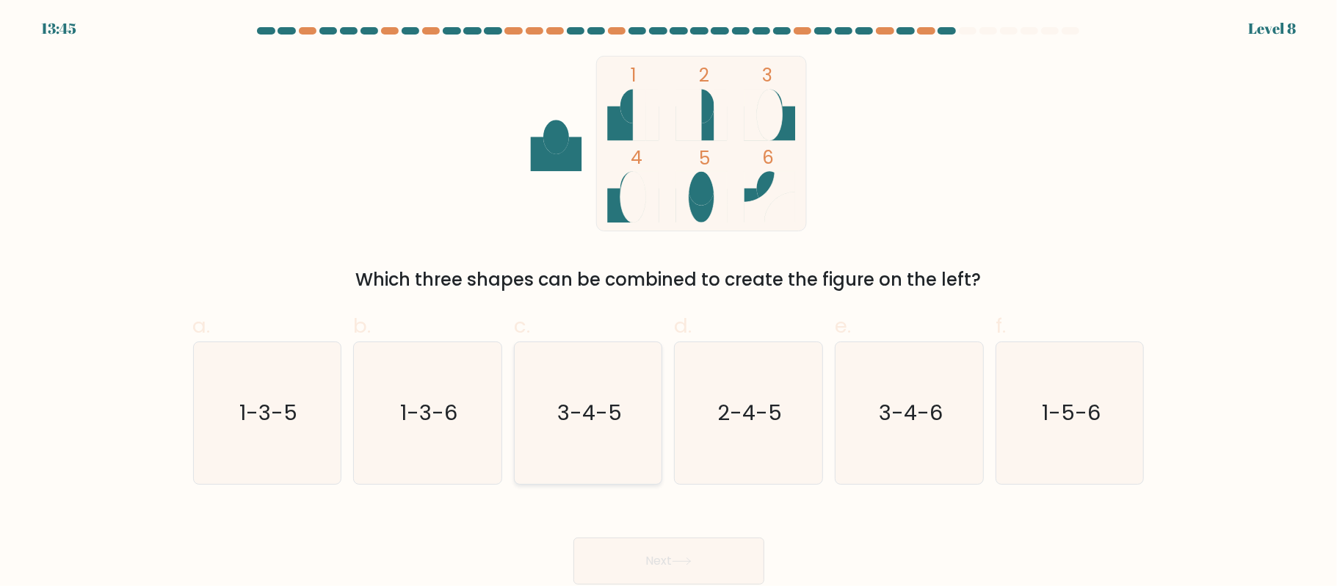
click at [627, 399] on icon "3-4-5" at bounding box center [589, 413] width 142 height 142
click at [669, 302] on input "c. 3-4-5" at bounding box center [669, 298] width 1 height 10
radio input "true"
click at [703, 559] on button "Next" at bounding box center [668, 560] width 191 height 47
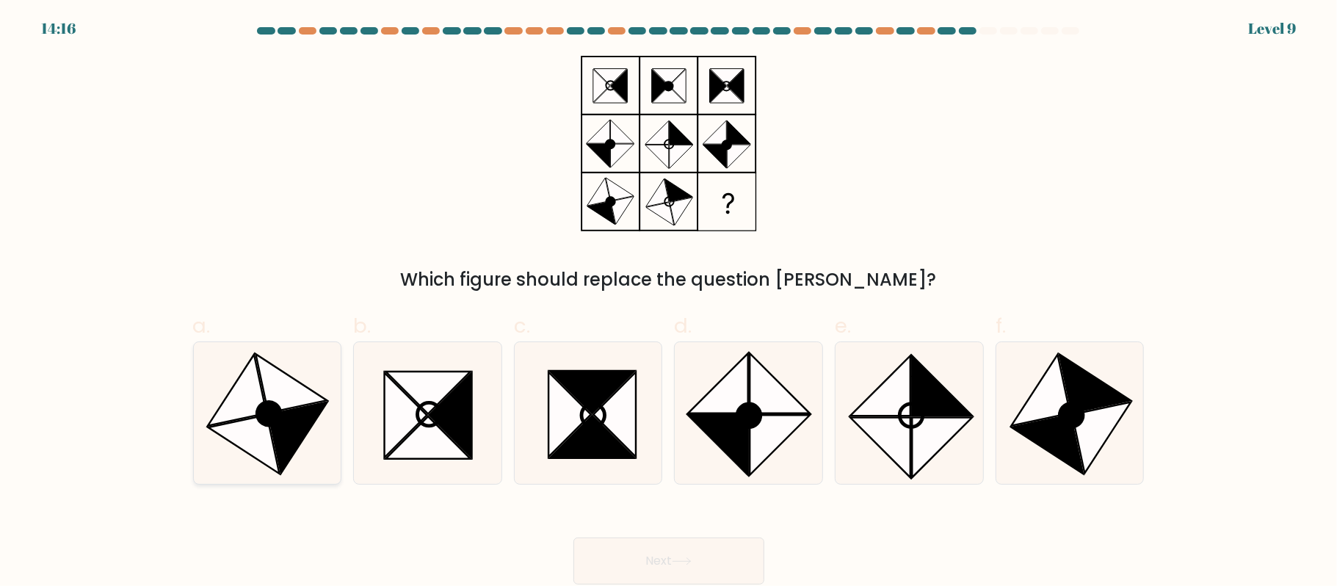
click at [267, 421] on circle at bounding box center [269, 413] width 32 height 32
click at [669, 302] on input "a." at bounding box center [669, 298] width 1 height 10
radio input "true"
click at [668, 555] on button "Next" at bounding box center [668, 560] width 191 height 47
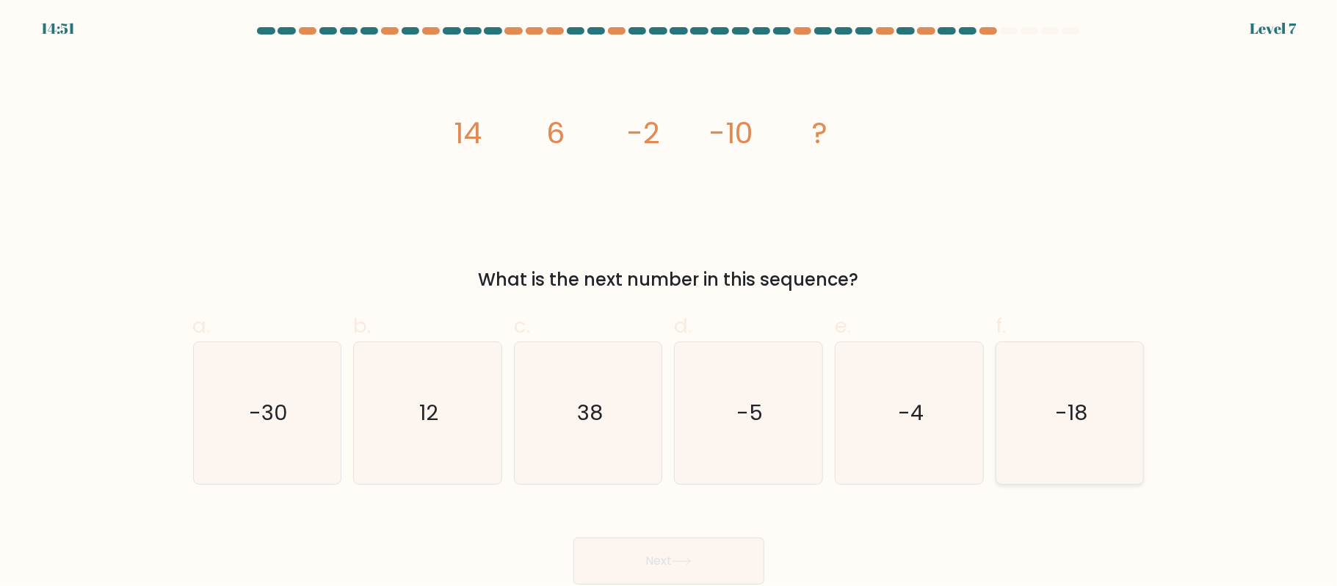
click at [1076, 405] on text "-18" at bounding box center [1071, 412] width 32 height 29
click at [670, 302] on input "f. -18" at bounding box center [669, 298] width 1 height 10
radio input "true"
click at [692, 562] on icon at bounding box center [682, 561] width 20 height 8
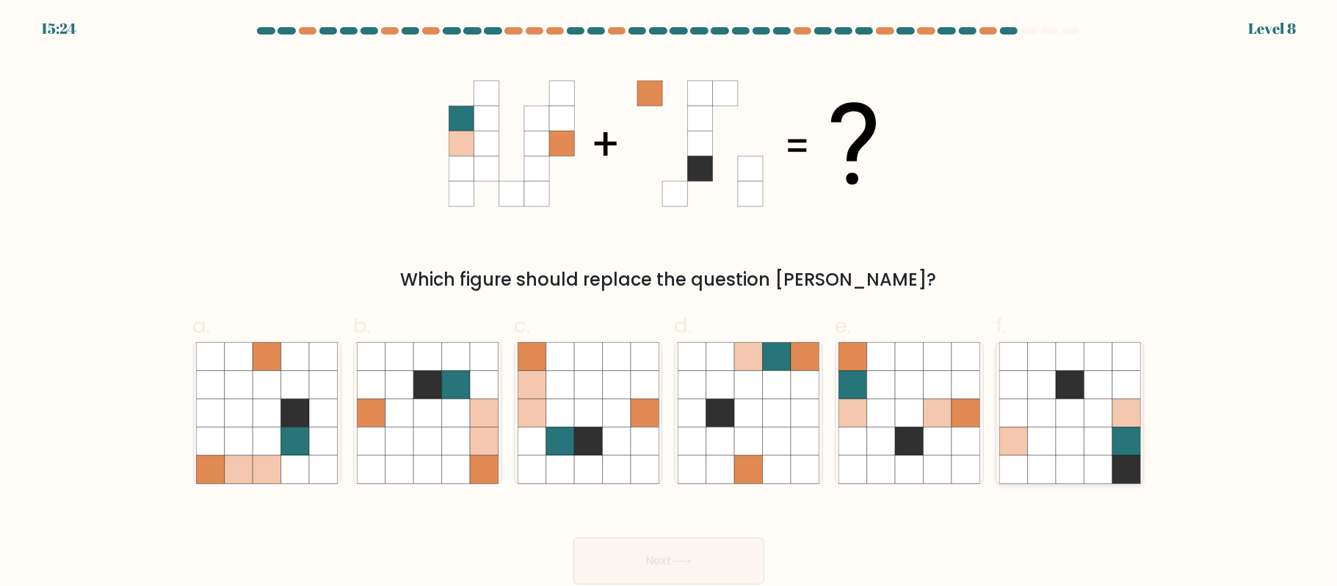
click at [1082, 435] on icon at bounding box center [1070, 441] width 28 height 28
click at [670, 302] on input "f." at bounding box center [669, 298] width 1 height 10
radio input "true"
click at [736, 562] on button "Next" at bounding box center [668, 560] width 191 height 47
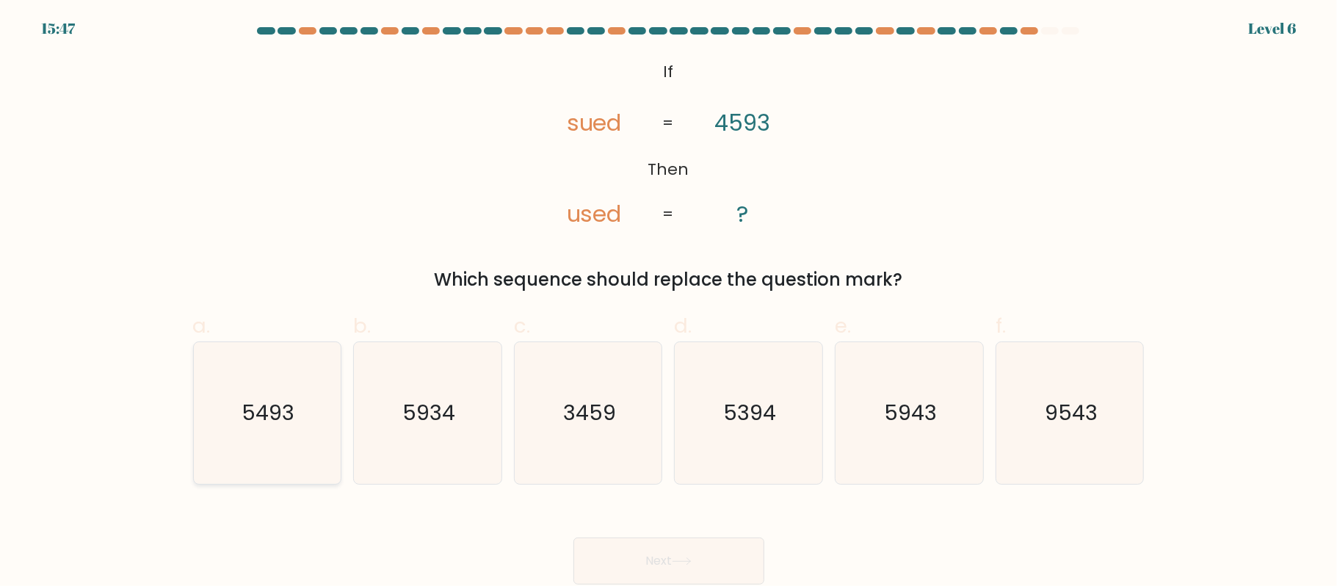
click at [256, 451] on icon "5493" at bounding box center [267, 413] width 142 height 142
click at [669, 302] on input "a. 5493" at bounding box center [669, 298] width 1 height 10
radio input "true"
click at [709, 553] on button "Next" at bounding box center [668, 560] width 191 height 47
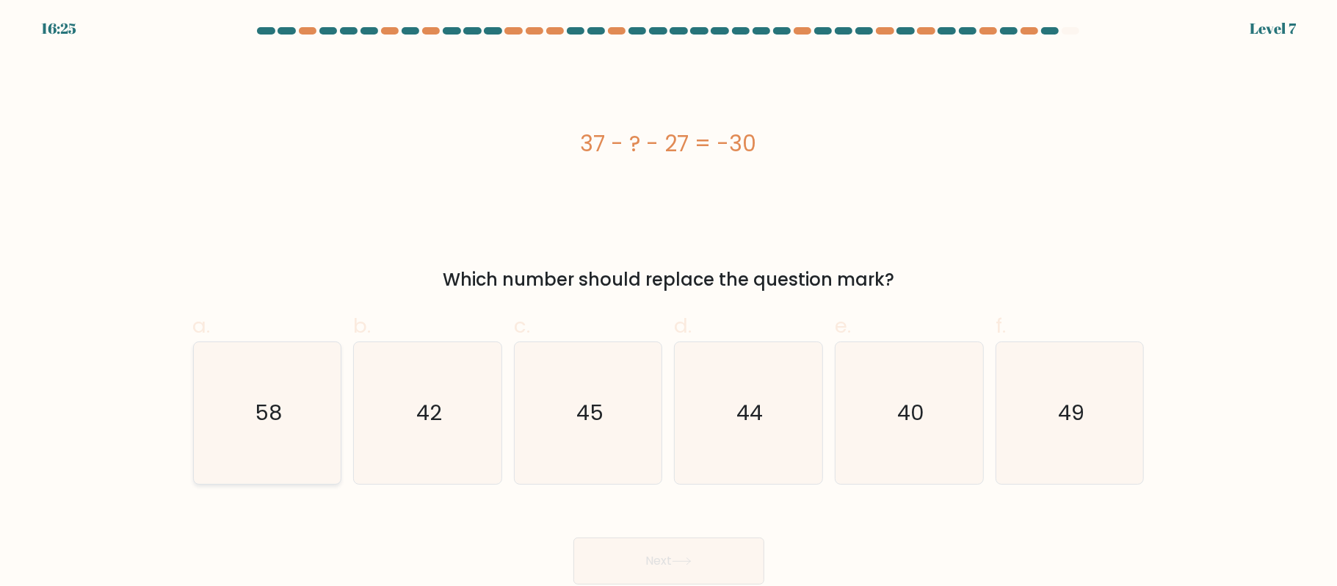
click at [294, 394] on icon "58" at bounding box center [267, 413] width 142 height 142
click at [669, 302] on input "a. 58" at bounding box center [669, 298] width 1 height 10
radio input "true"
click at [678, 548] on button "Next" at bounding box center [668, 560] width 191 height 47
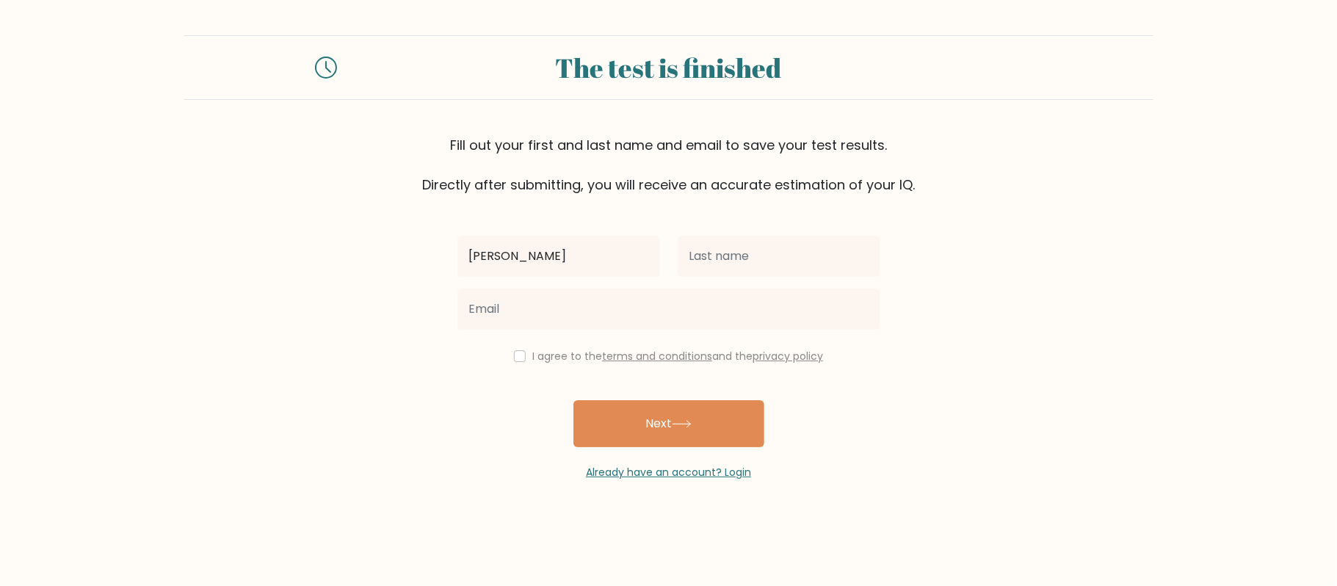
type input "Jhon Roy"
type input "Guingab"
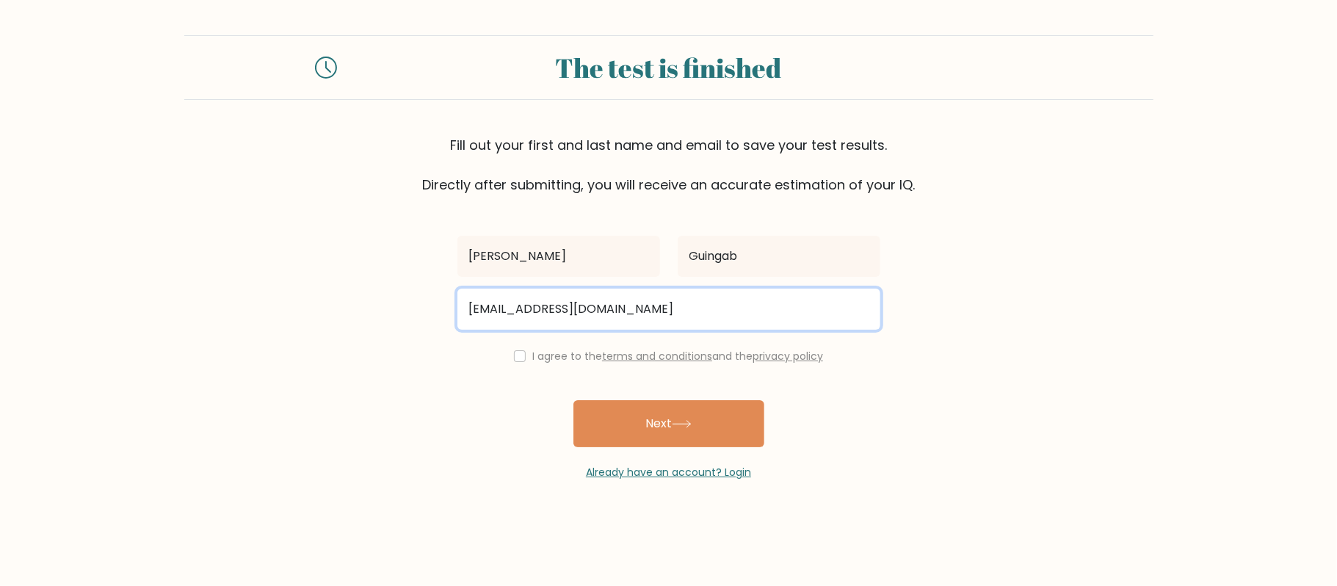
type input "yorefoelc@gmail.com"
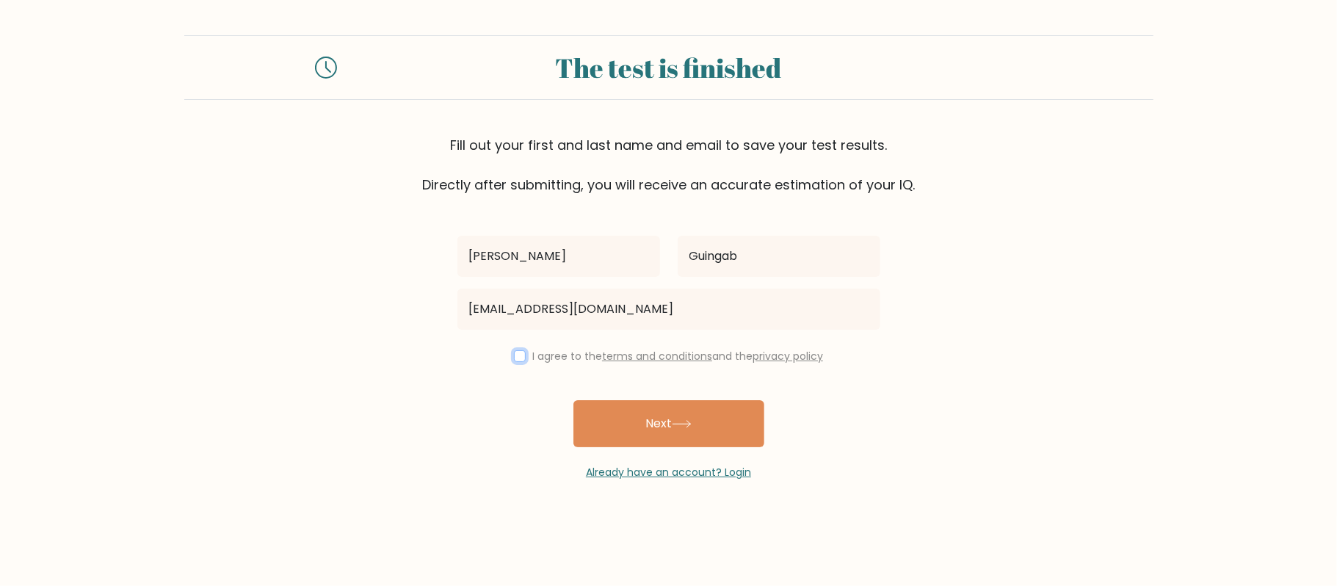
click at [514, 359] on input "checkbox" at bounding box center [520, 356] width 12 height 12
checkbox input "true"
drag, startPoint x: 679, startPoint y: 420, endPoint x: 694, endPoint y: 423, distance: 15.0
click at [680, 421] on button "Next" at bounding box center [668, 423] width 191 height 47
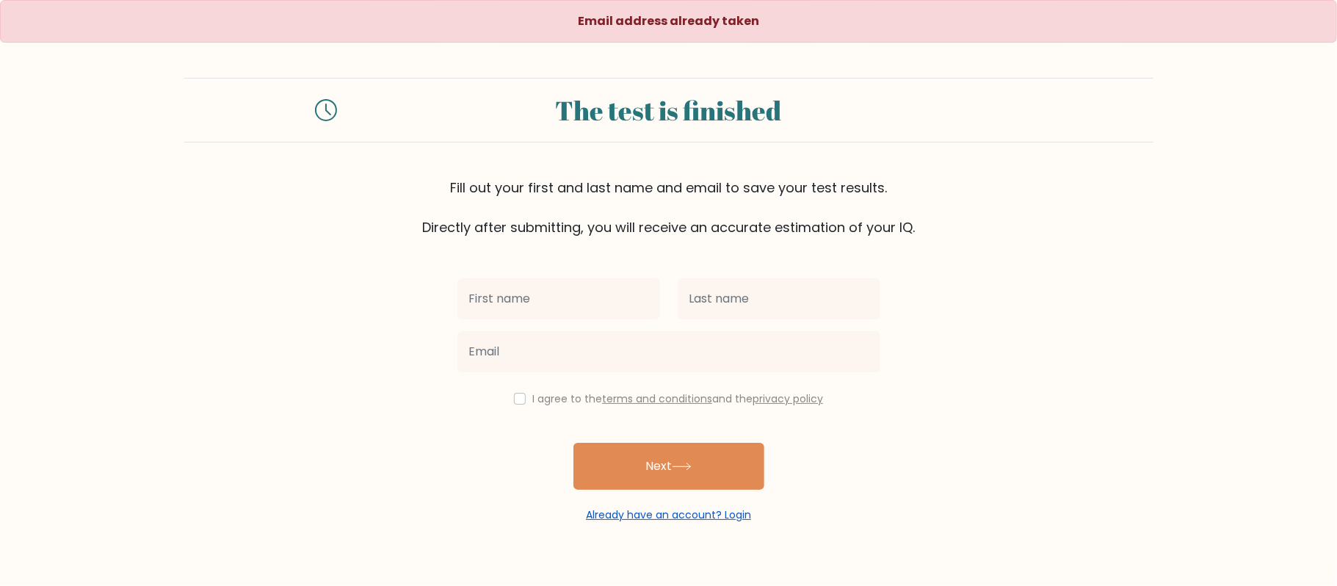
click at [705, 512] on link "Already have an account? Login" at bounding box center [668, 514] width 165 height 15
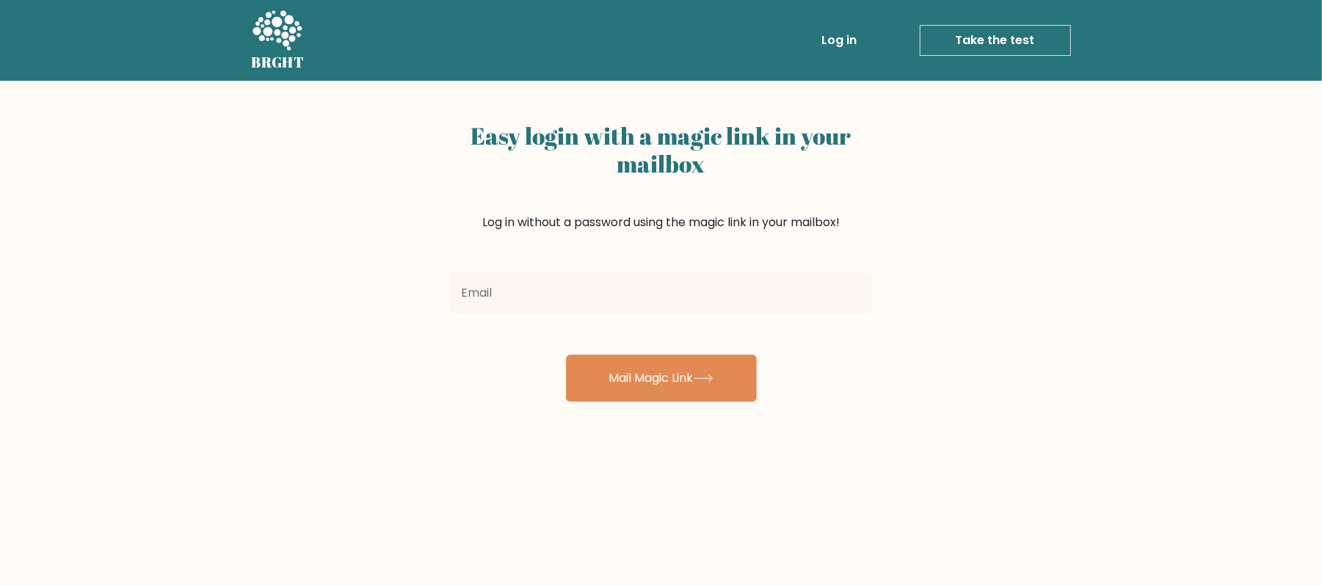
click at [685, 295] on input "email" at bounding box center [661, 292] width 423 height 41
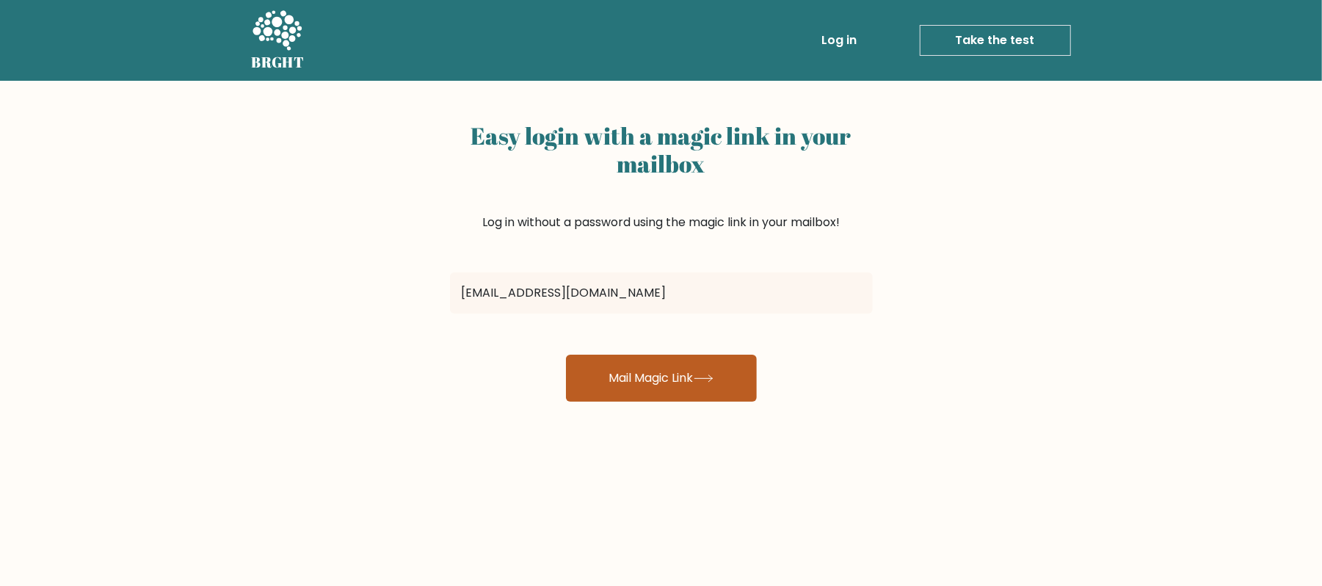
type input "yorefoelc@gmail.com"
click at [678, 382] on button "Mail Magic Link" at bounding box center [661, 378] width 191 height 47
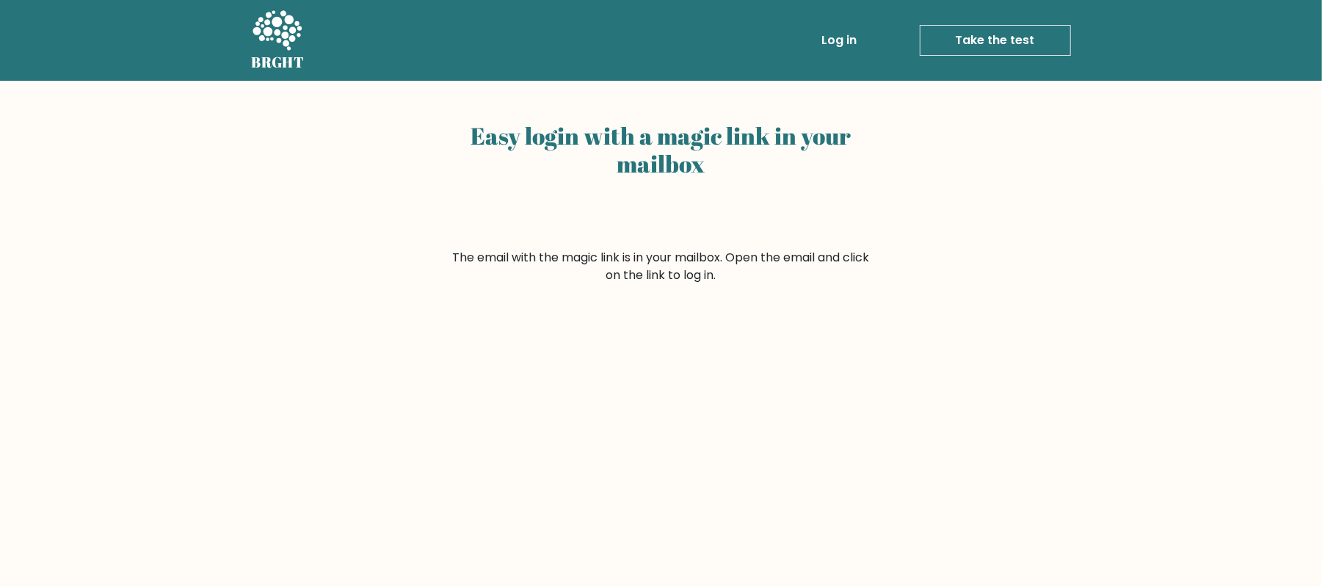
click at [844, 44] on link "Log in" at bounding box center [839, 40] width 47 height 29
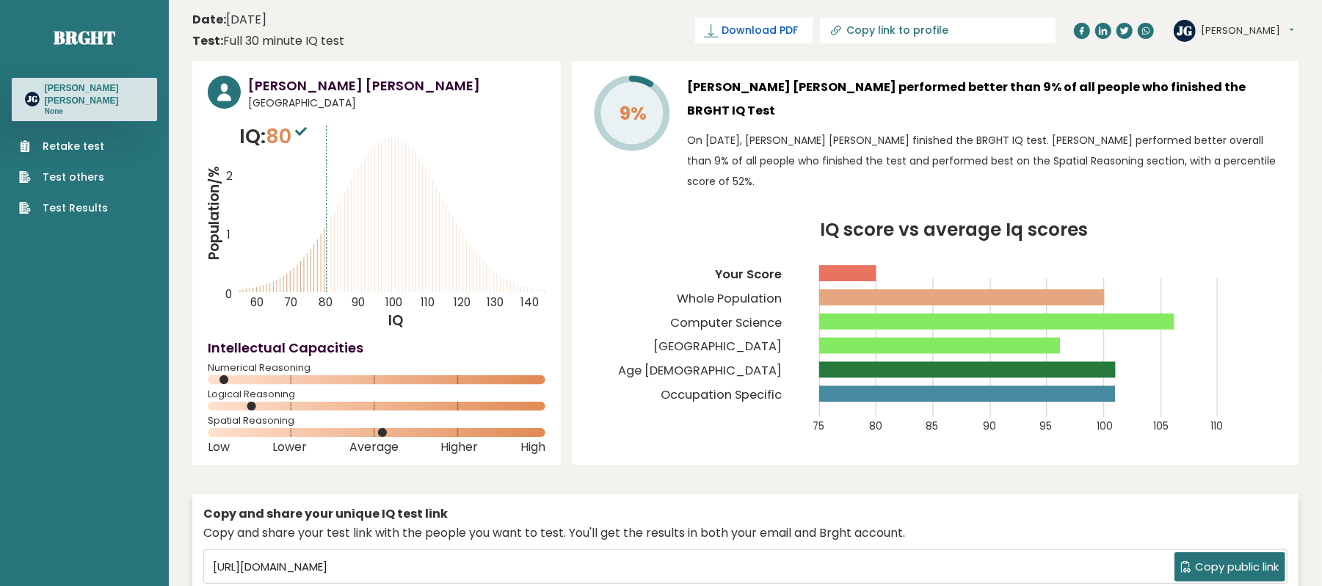
click at [798, 25] on span "Download PDF" at bounding box center [760, 30] width 76 height 15
